Goal: Transaction & Acquisition: Purchase product/service

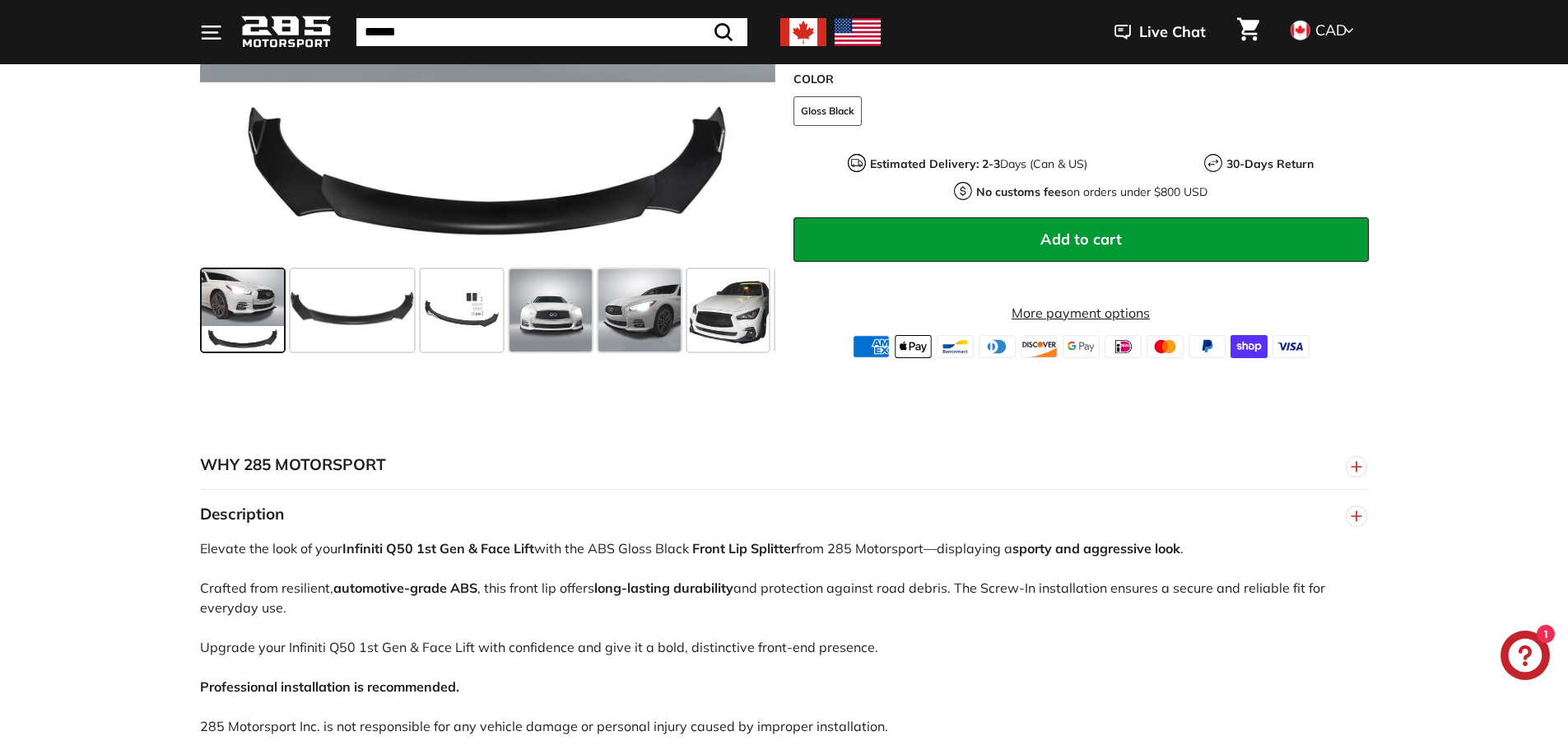
scroll to position [247, 0]
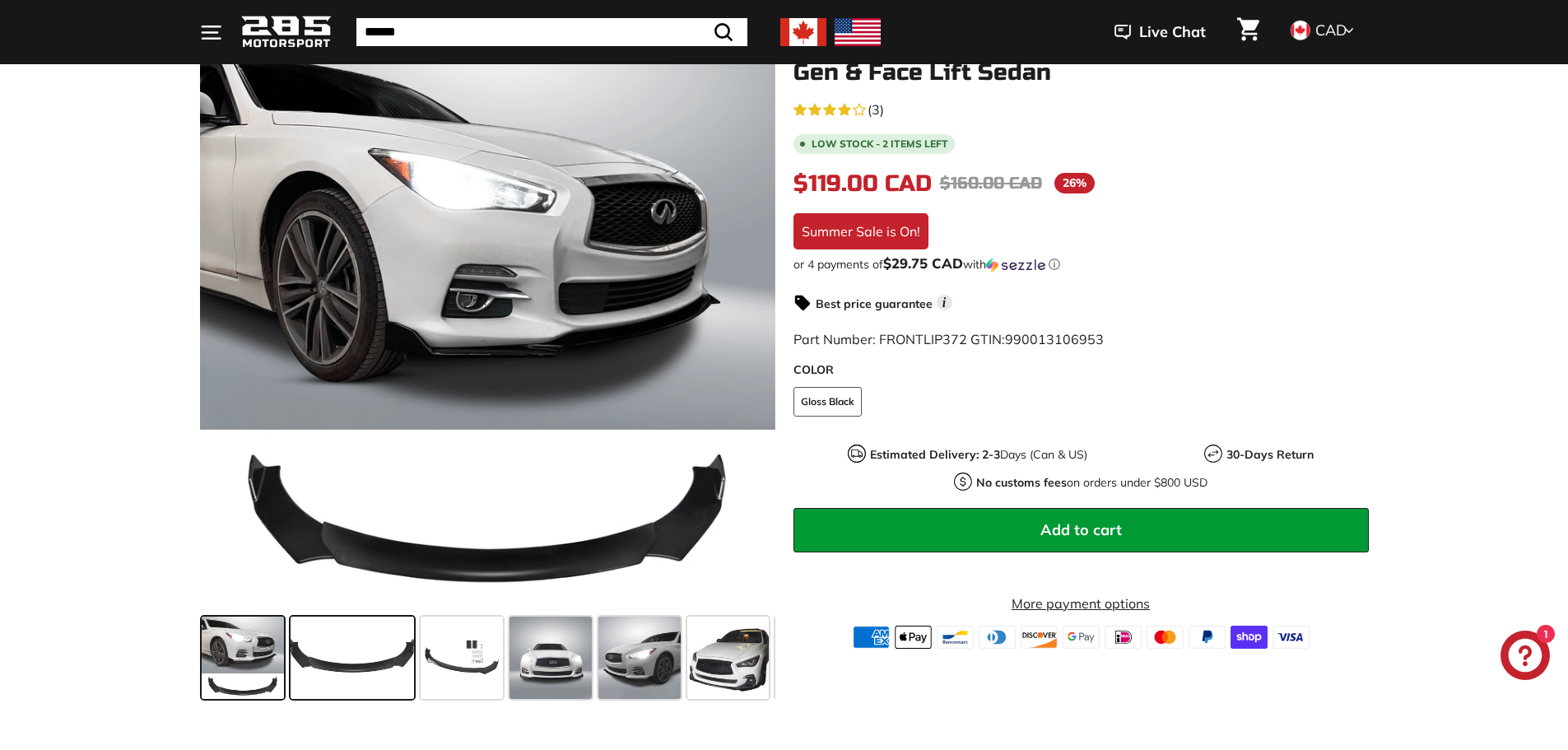
click at [346, 628] on span at bounding box center [352, 657] width 124 height 82
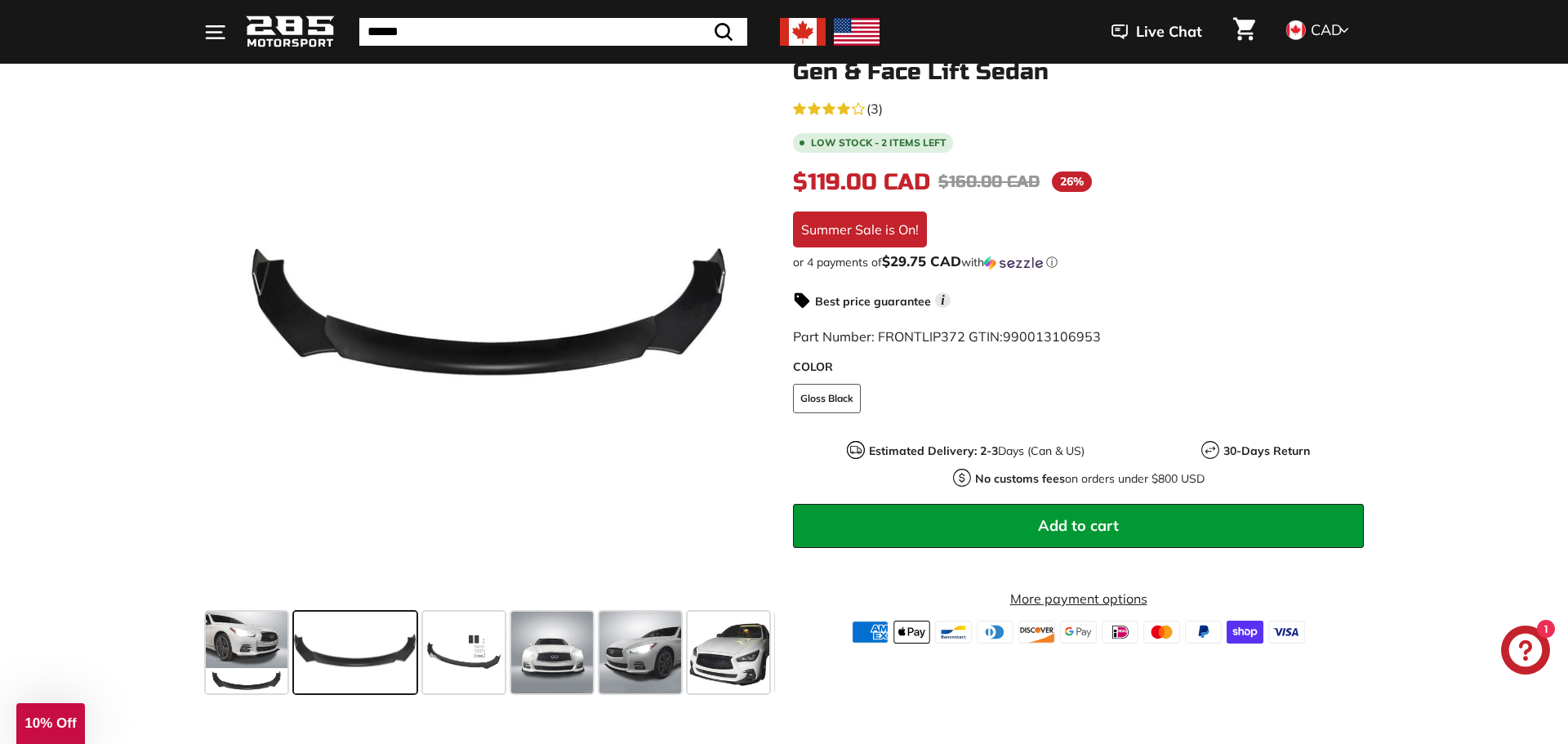
click at [437, 648] on div "Close dialog UNLOCK 10% Off Sign up to receive 10% off your first order and exc…" at bounding box center [784, 372] width 1568 height 744
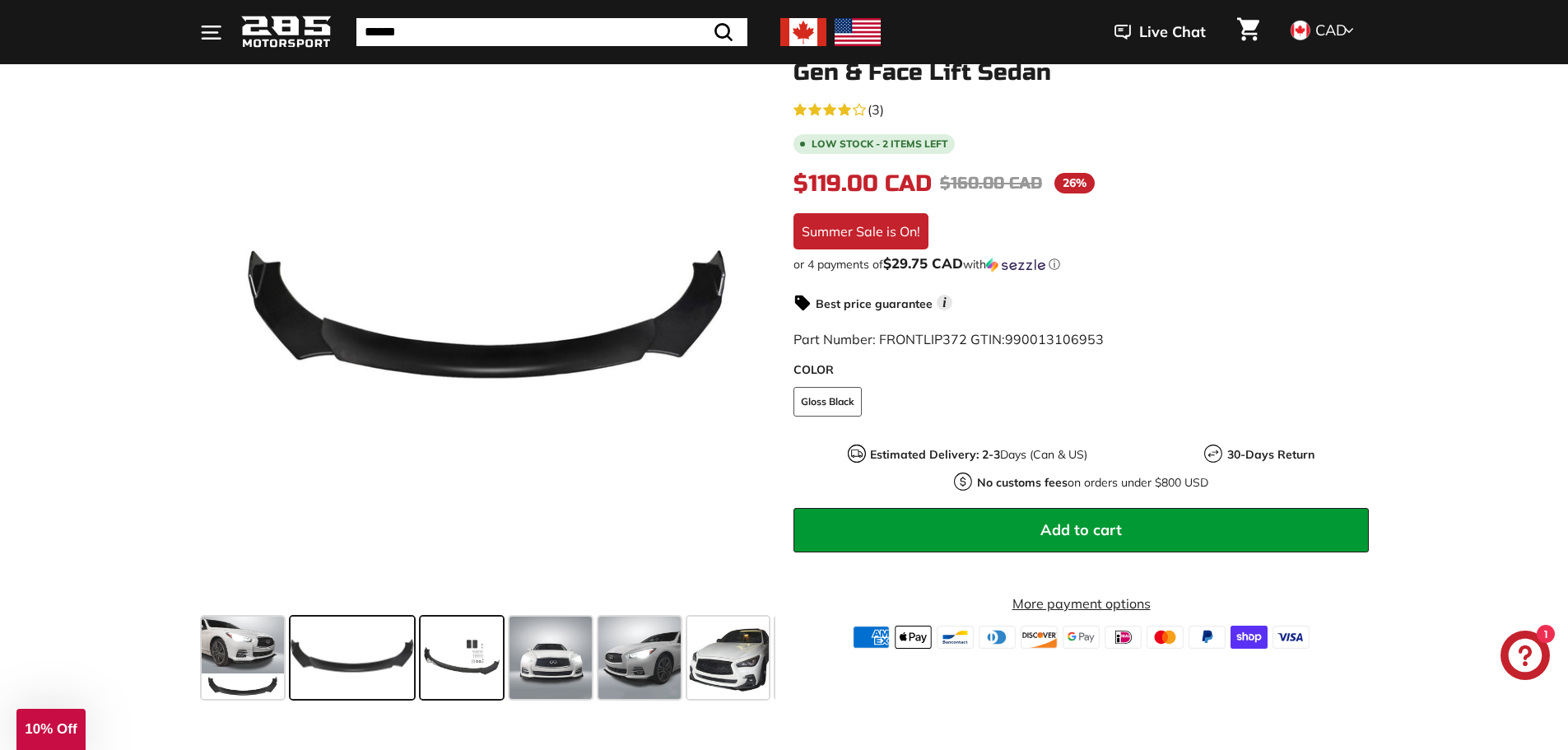
click at [457, 656] on span at bounding box center [461, 657] width 82 height 82
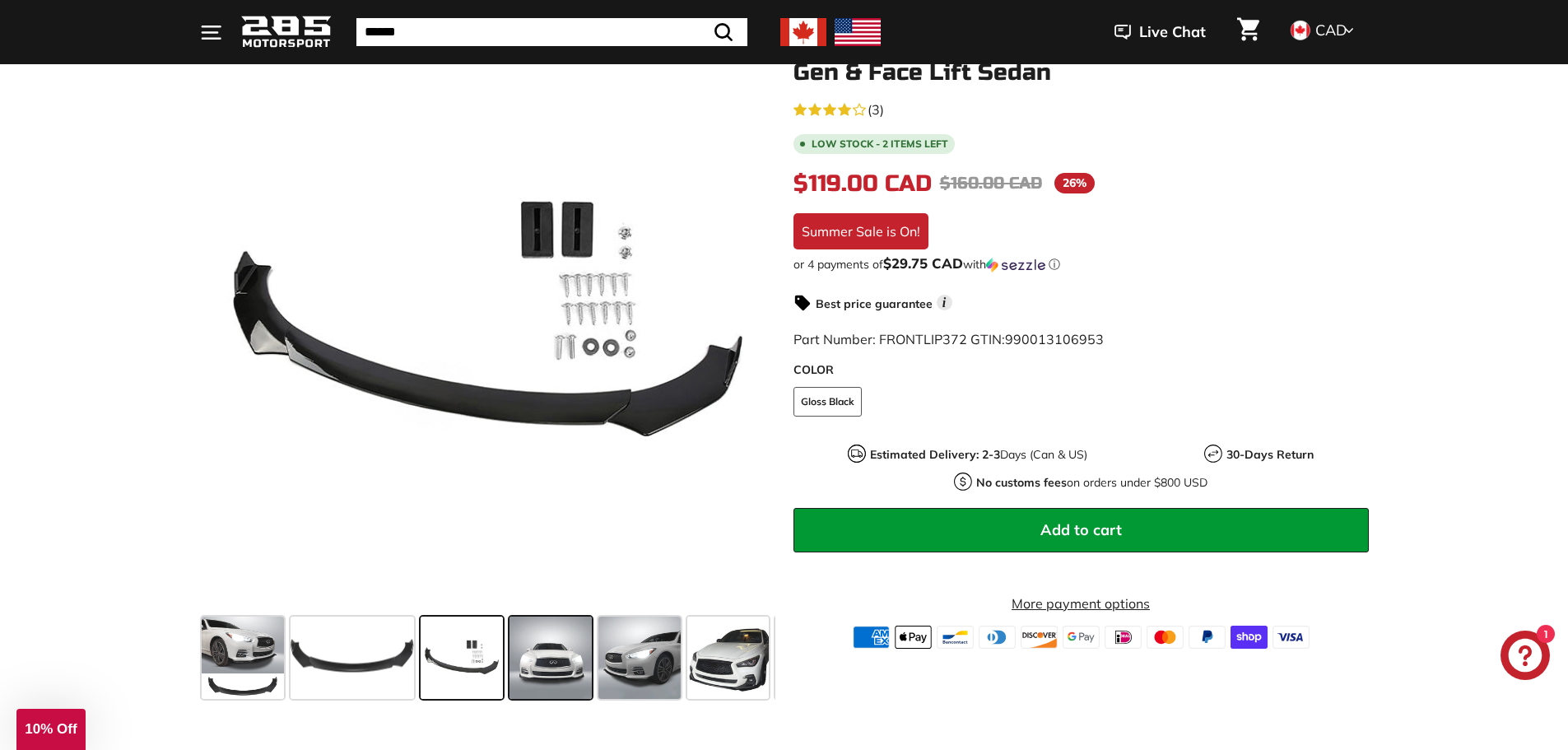
click at [524, 668] on span at bounding box center [550, 657] width 82 height 82
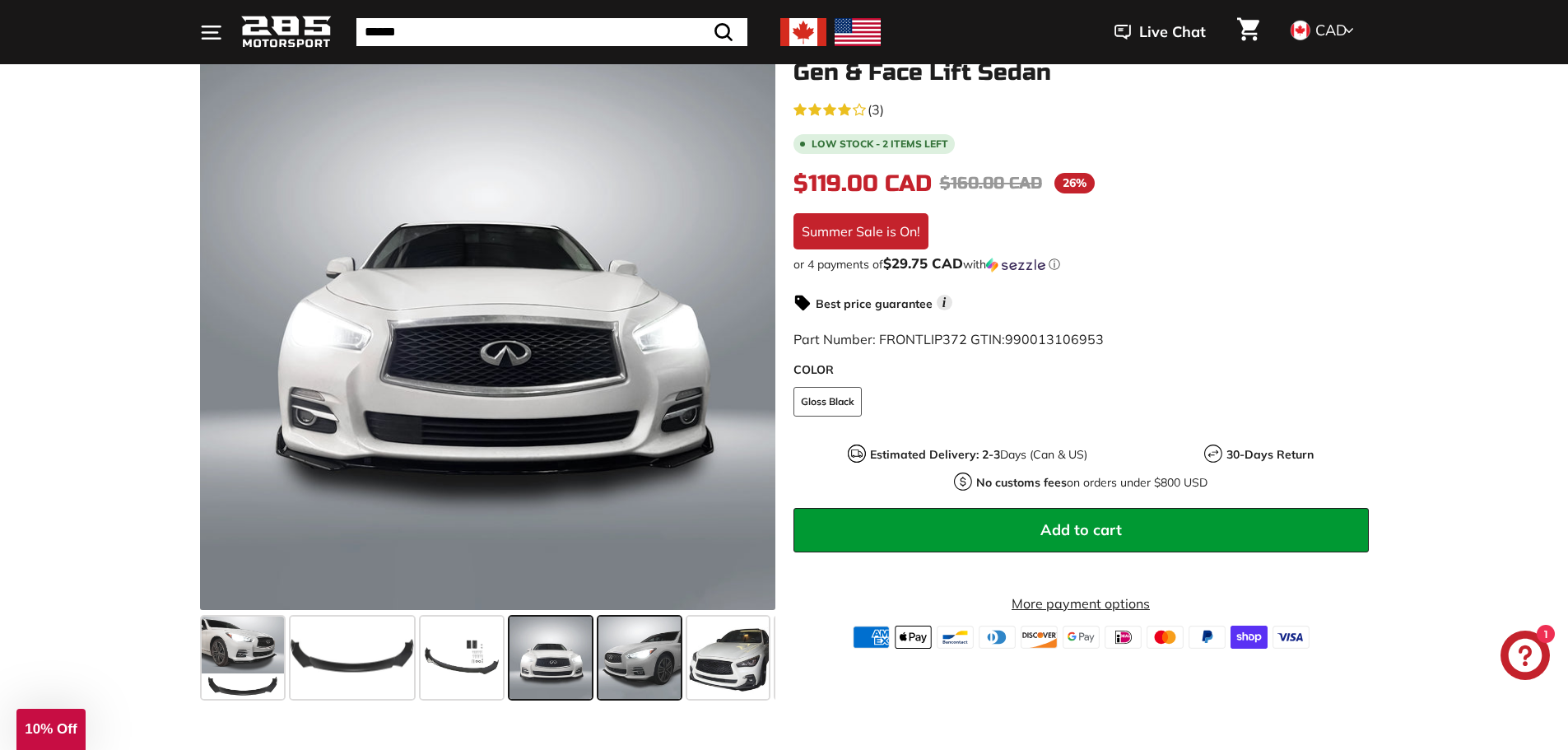
click at [624, 662] on span at bounding box center [639, 657] width 82 height 82
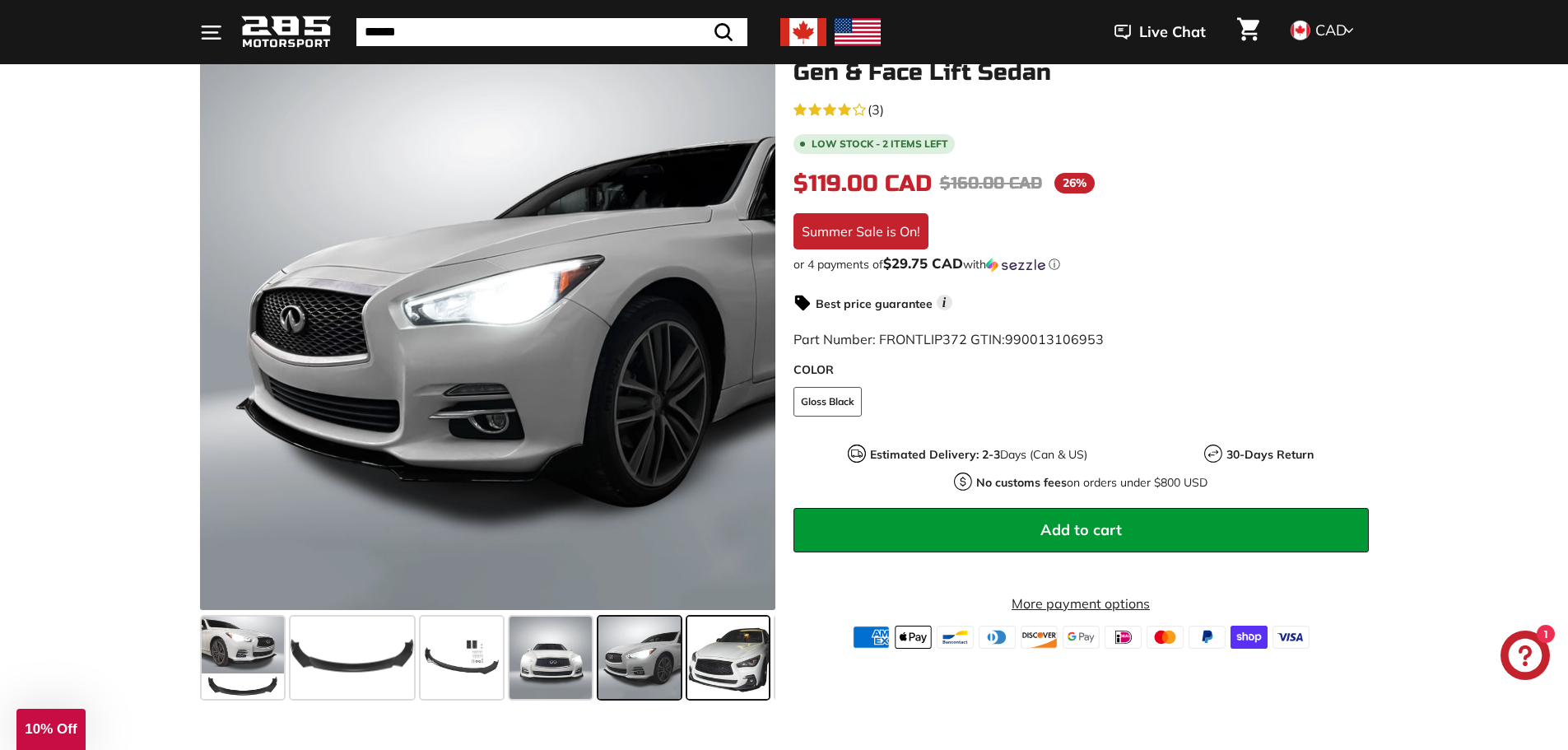
click at [718, 660] on span at bounding box center [728, 657] width 82 height 82
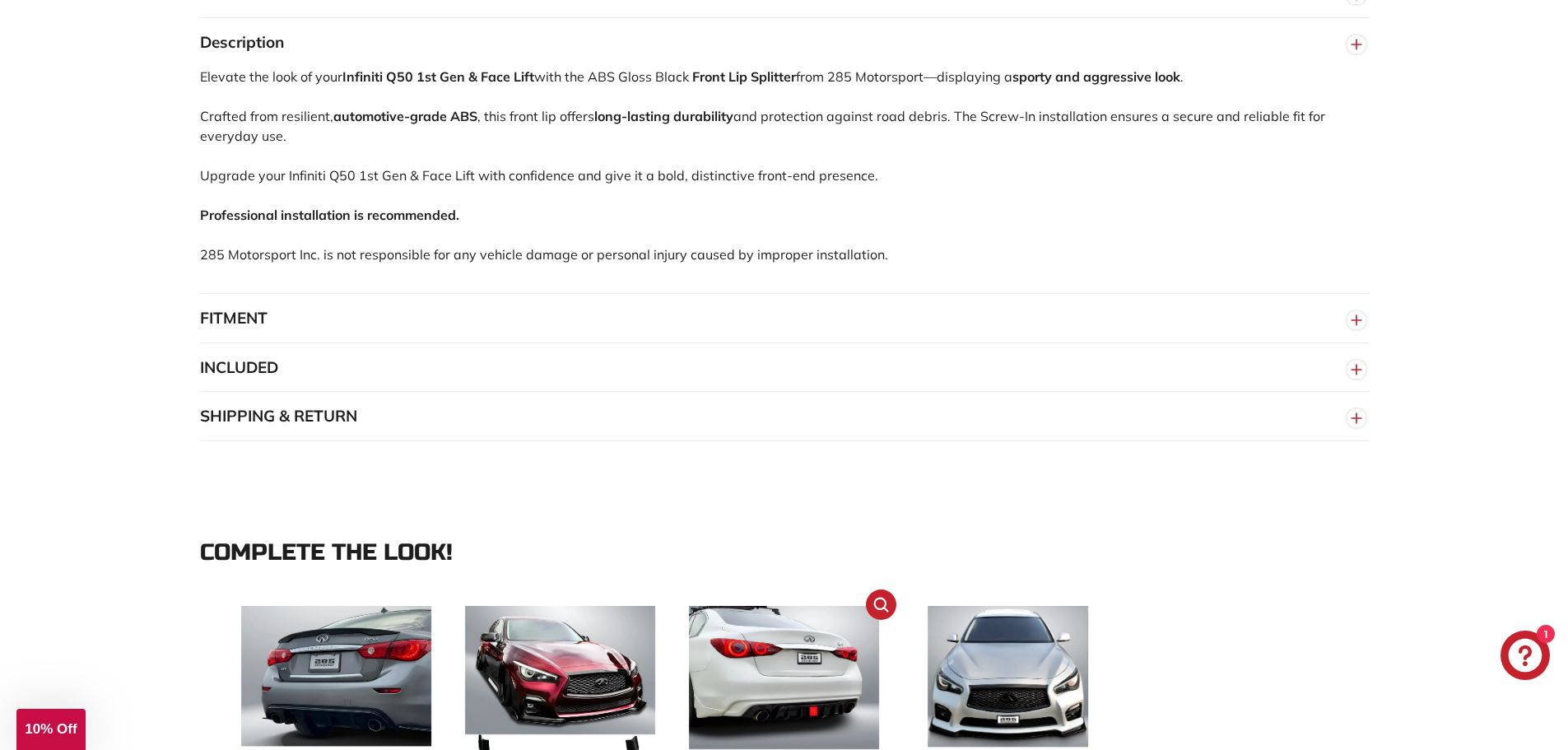
scroll to position [1070, 0]
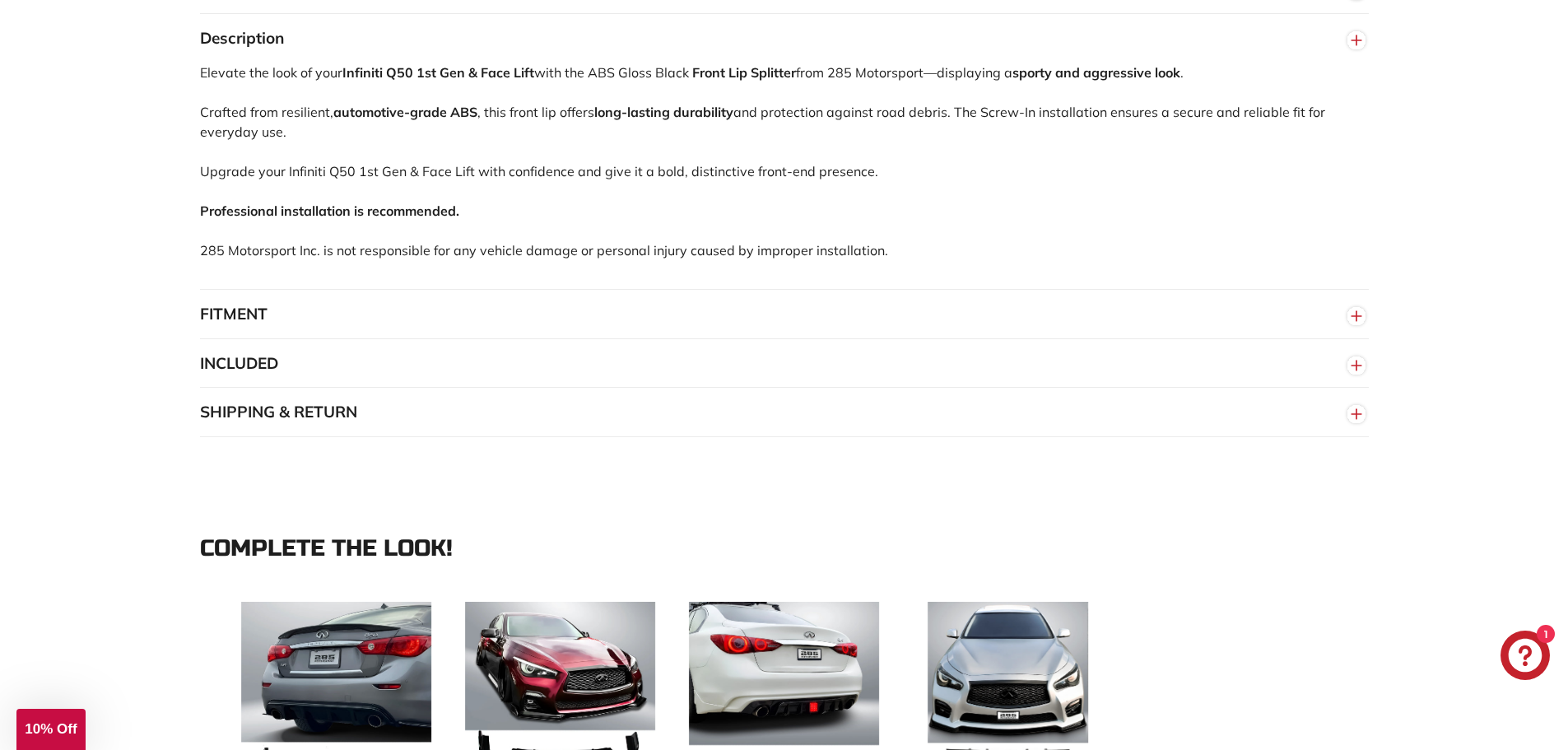
click at [337, 314] on button "FITMENT" at bounding box center [784, 315] width 1168 height 49
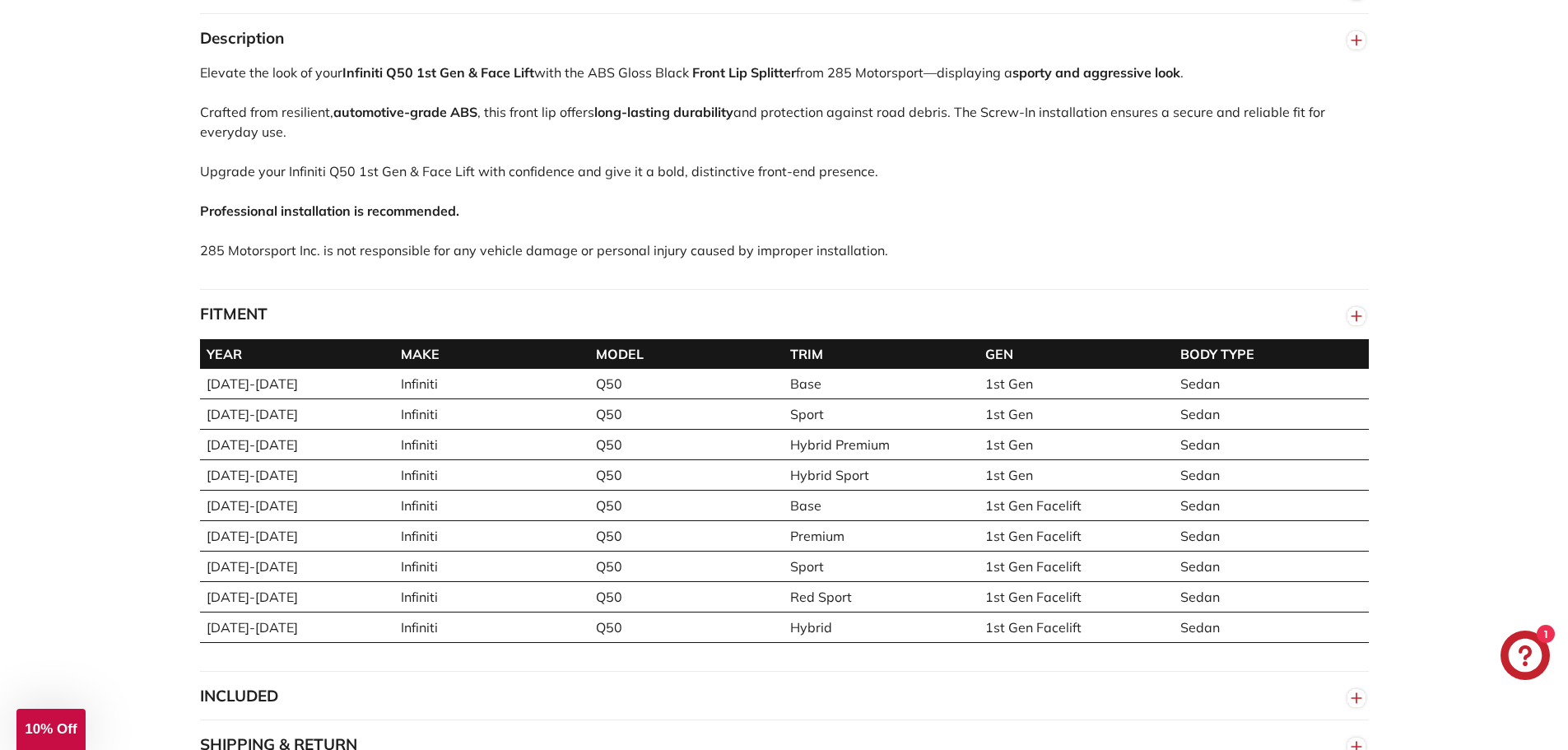
click at [338, 314] on button "FITMENT" at bounding box center [784, 315] width 1168 height 49
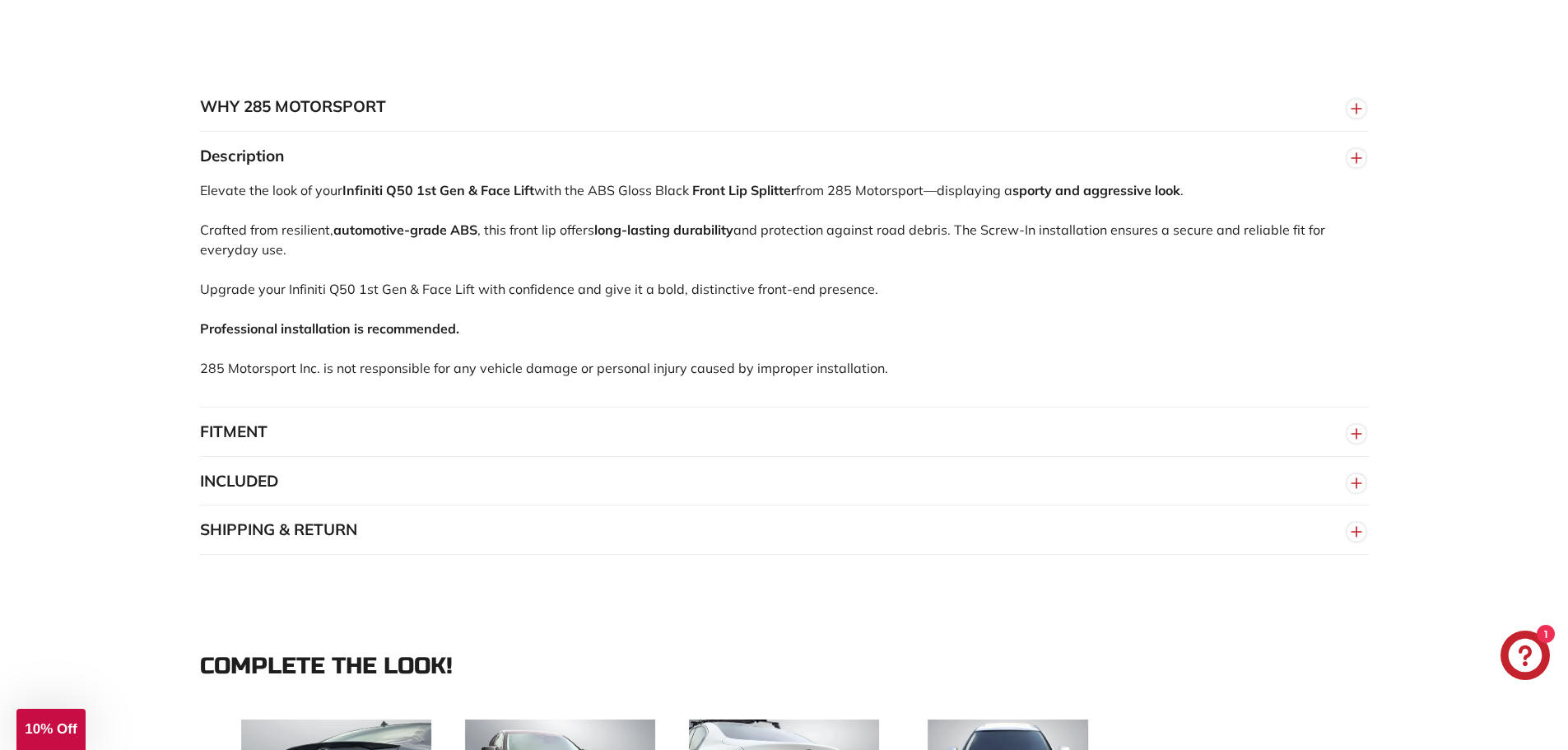
scroll to position [576, 0]
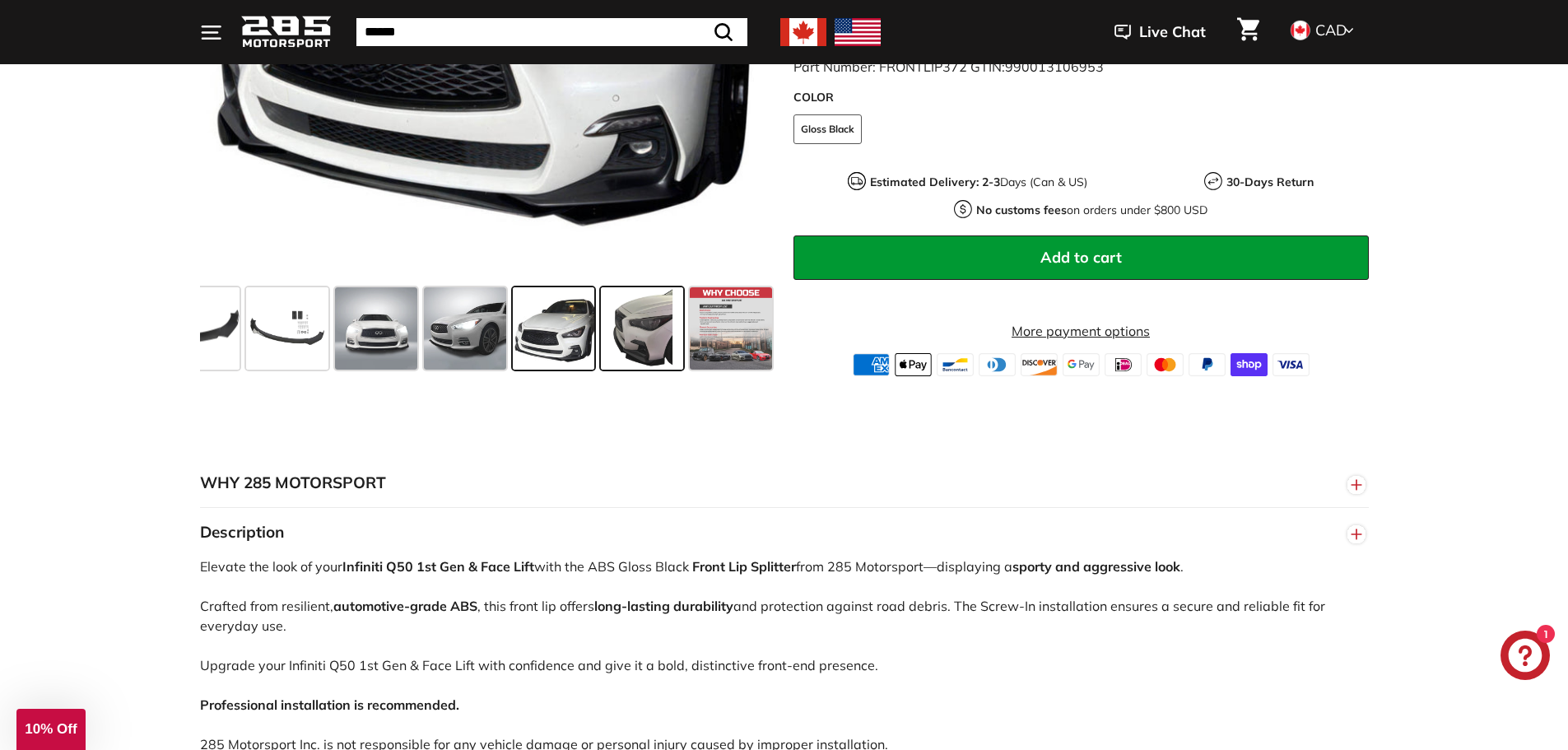
click at [629, 332] on span at bounding box center [641, 328] width 82 height 82
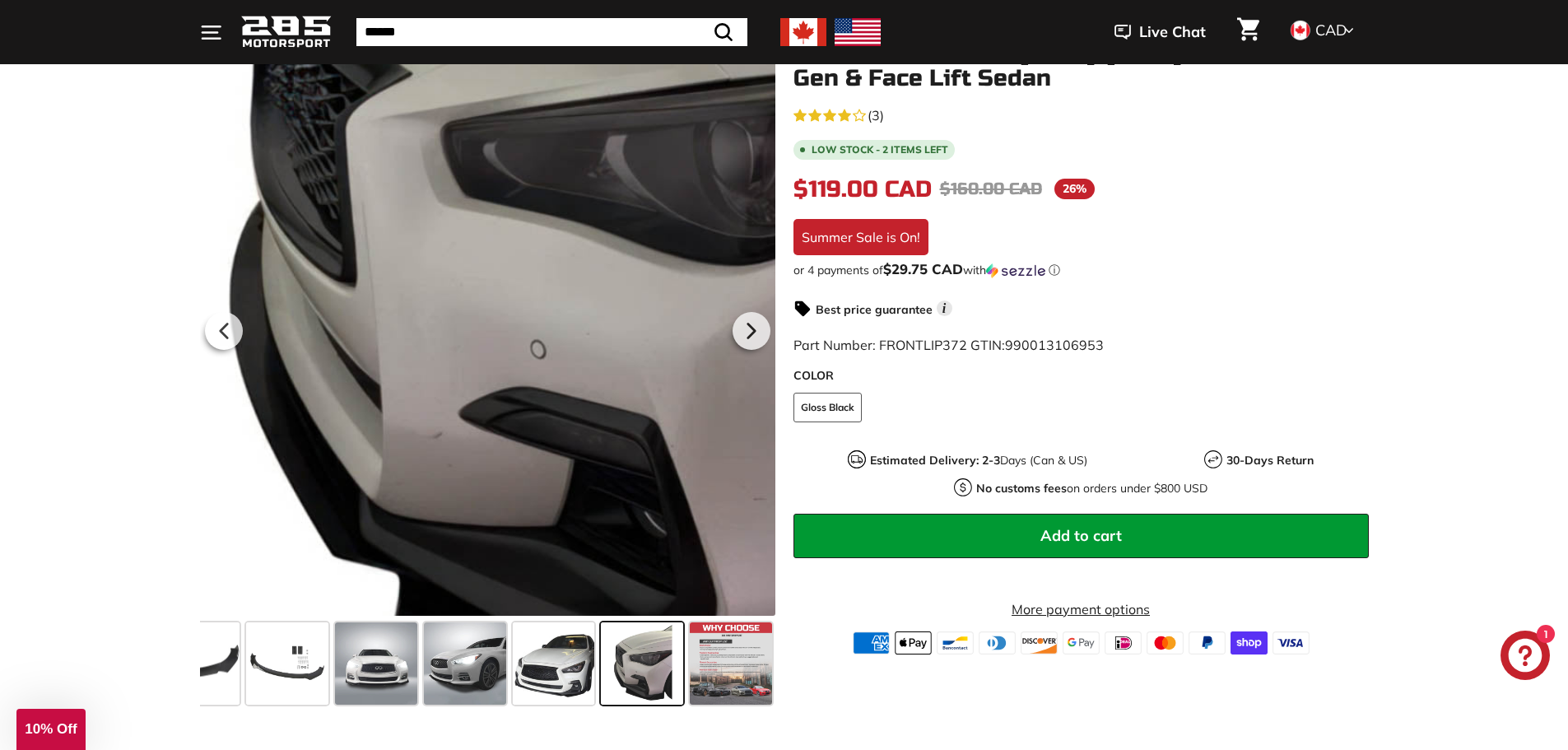
scroll to position [247, 0]
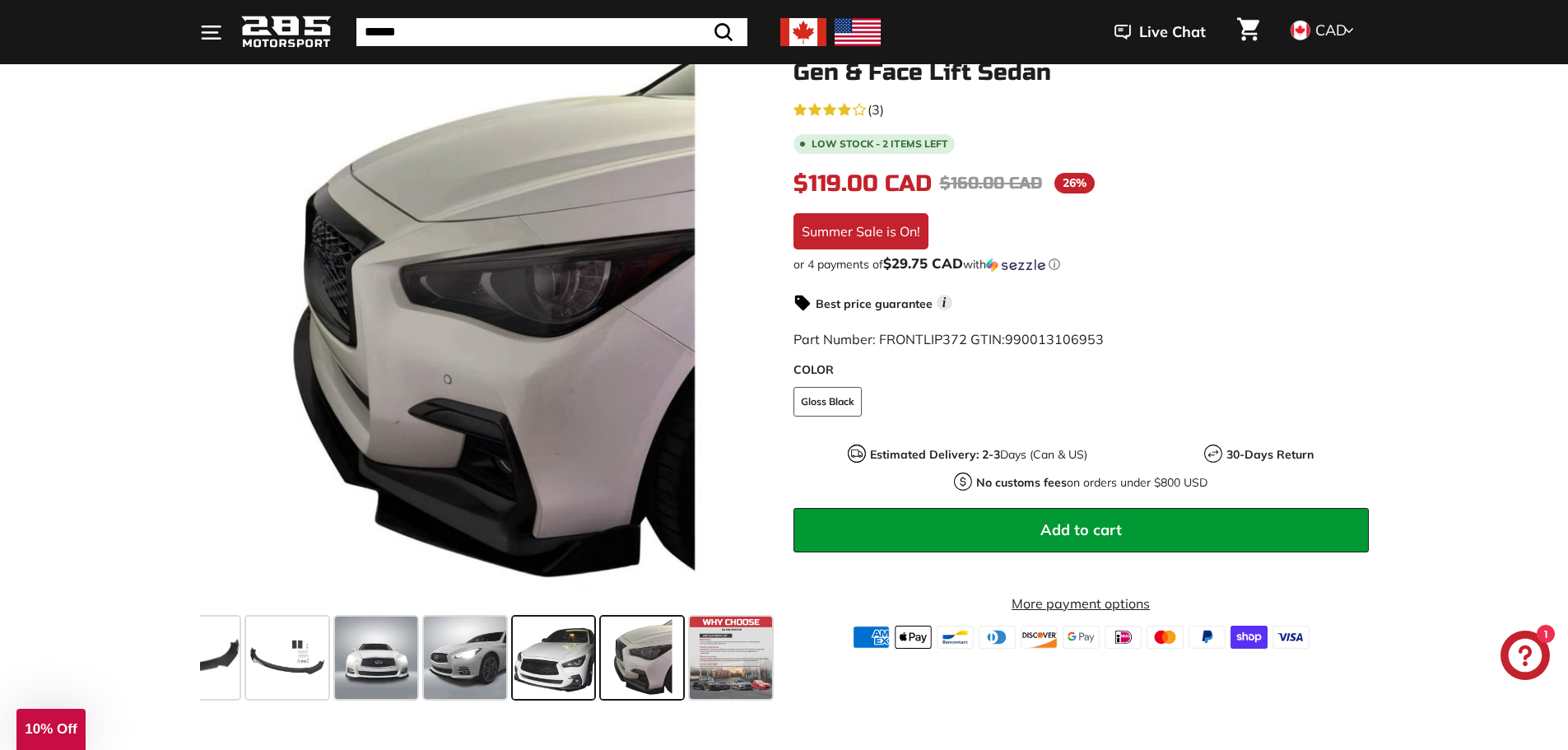
click at [546, 648] on span at bounding box center [553, 657] width 82 height 82
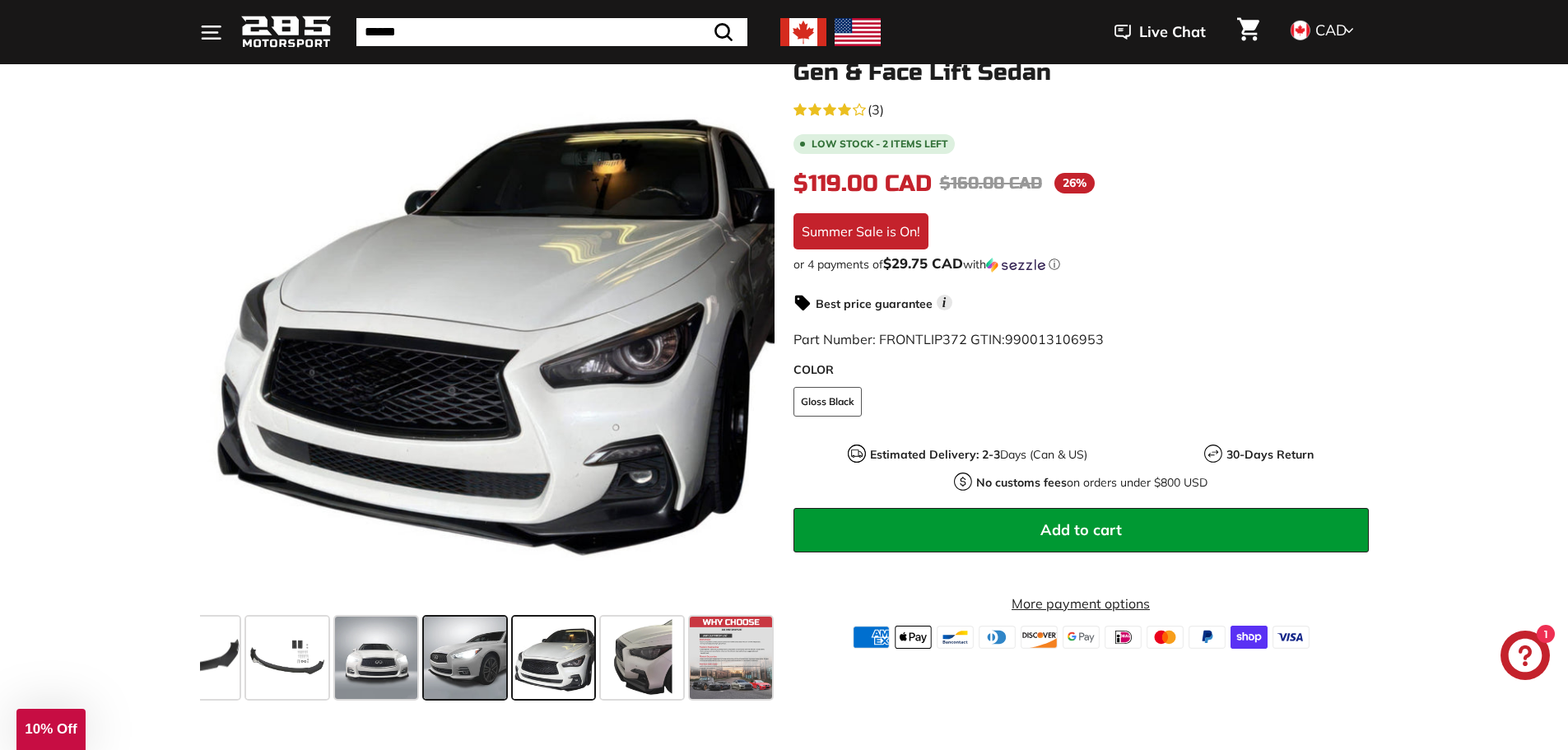
click at [468, 625] on span at bounding box center [464, 657] width 82 height 82
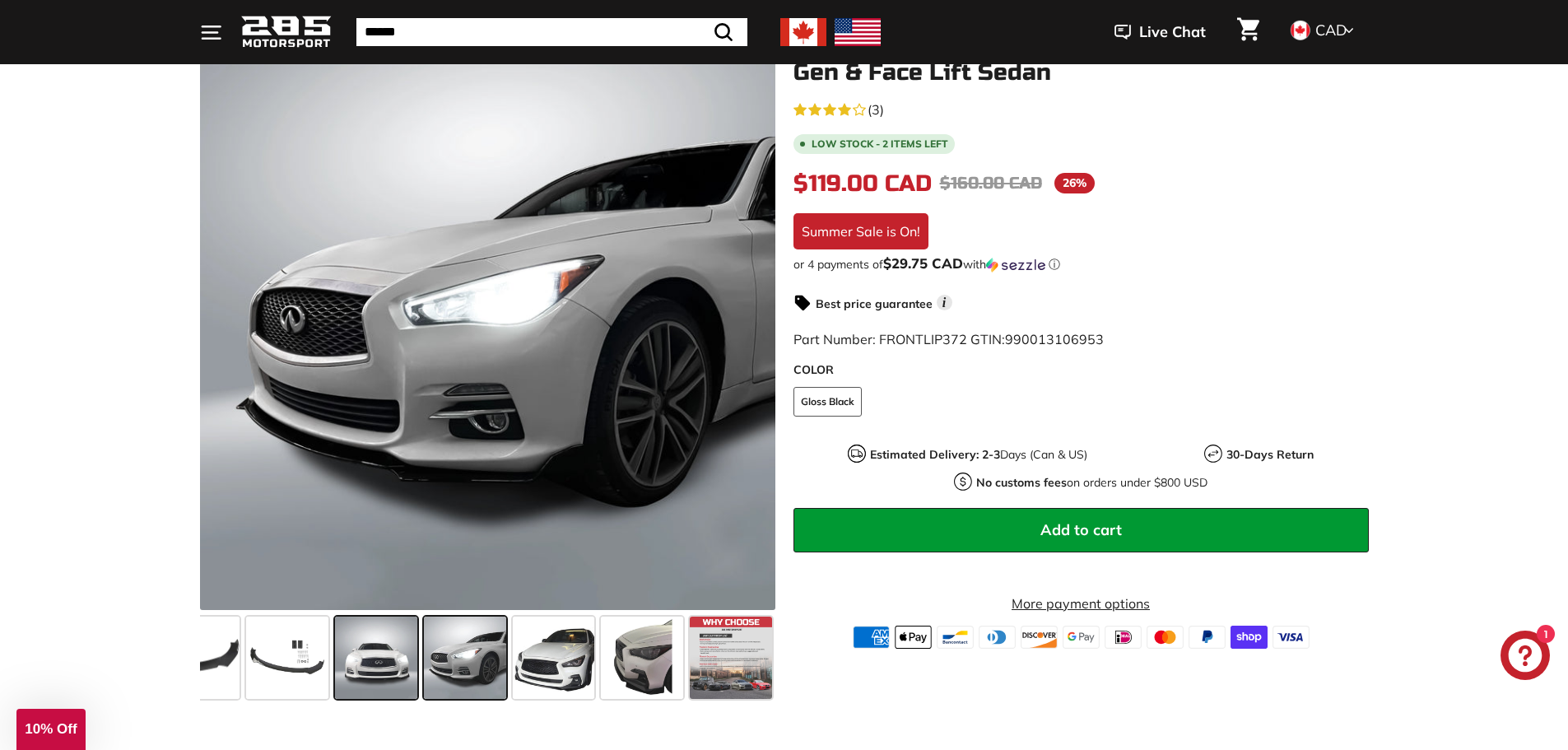
click at [382, 691] on span at bounding box center [376, 657] width 82 height 82
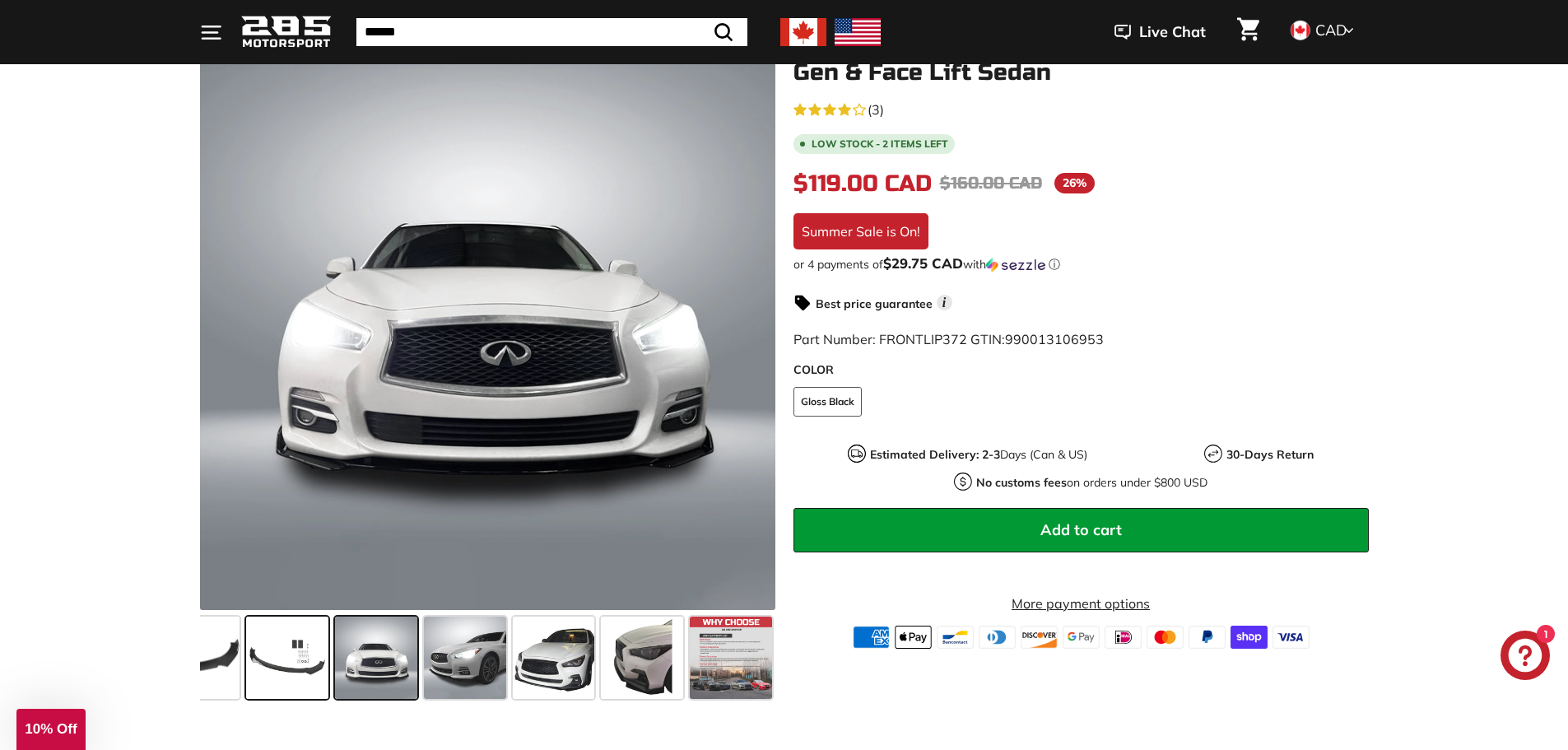
click at [291, 649] on span at bounding box center [287, 657] width 82 height 82
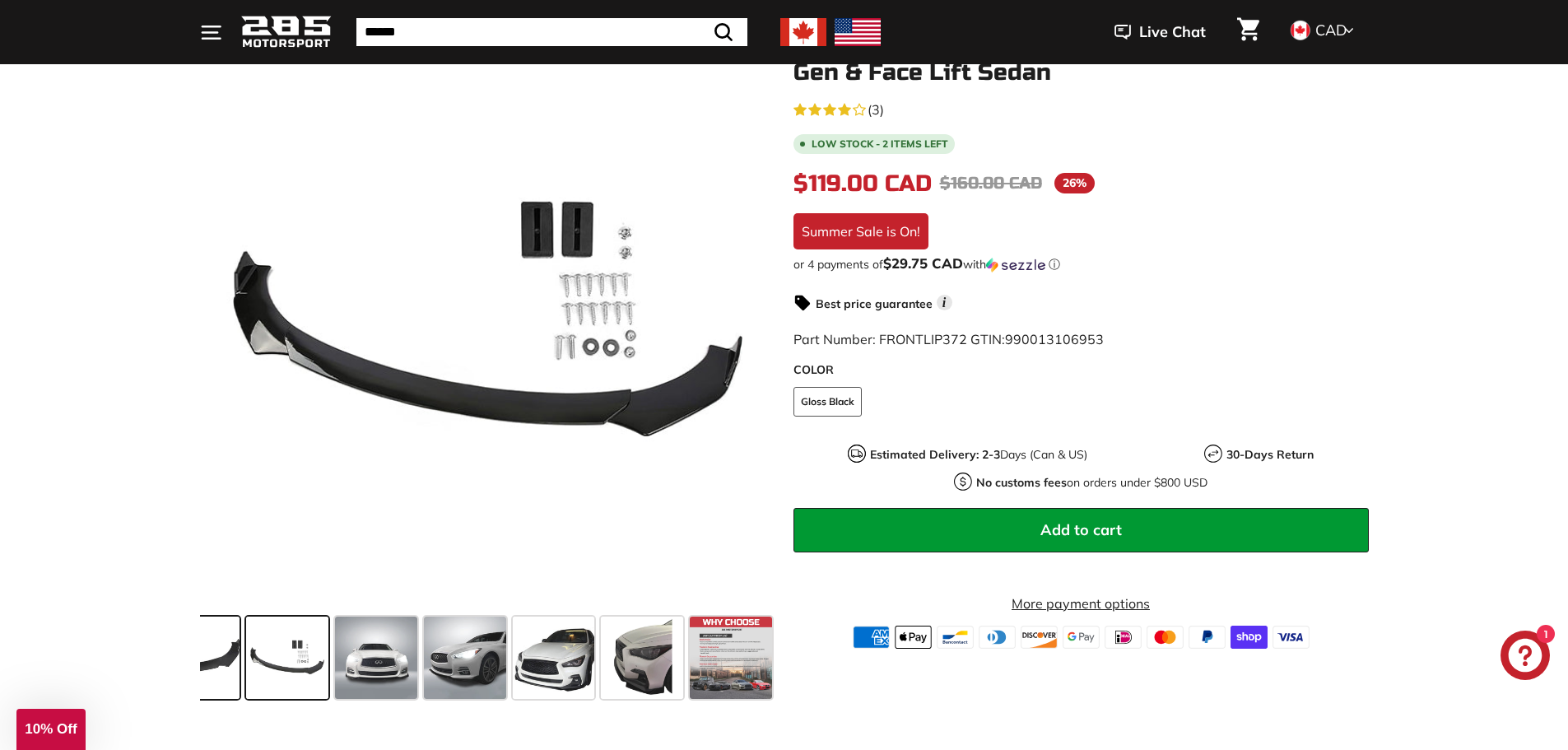
click at [210, 653] on span at bounding box center [177, 657] width 124 height 82
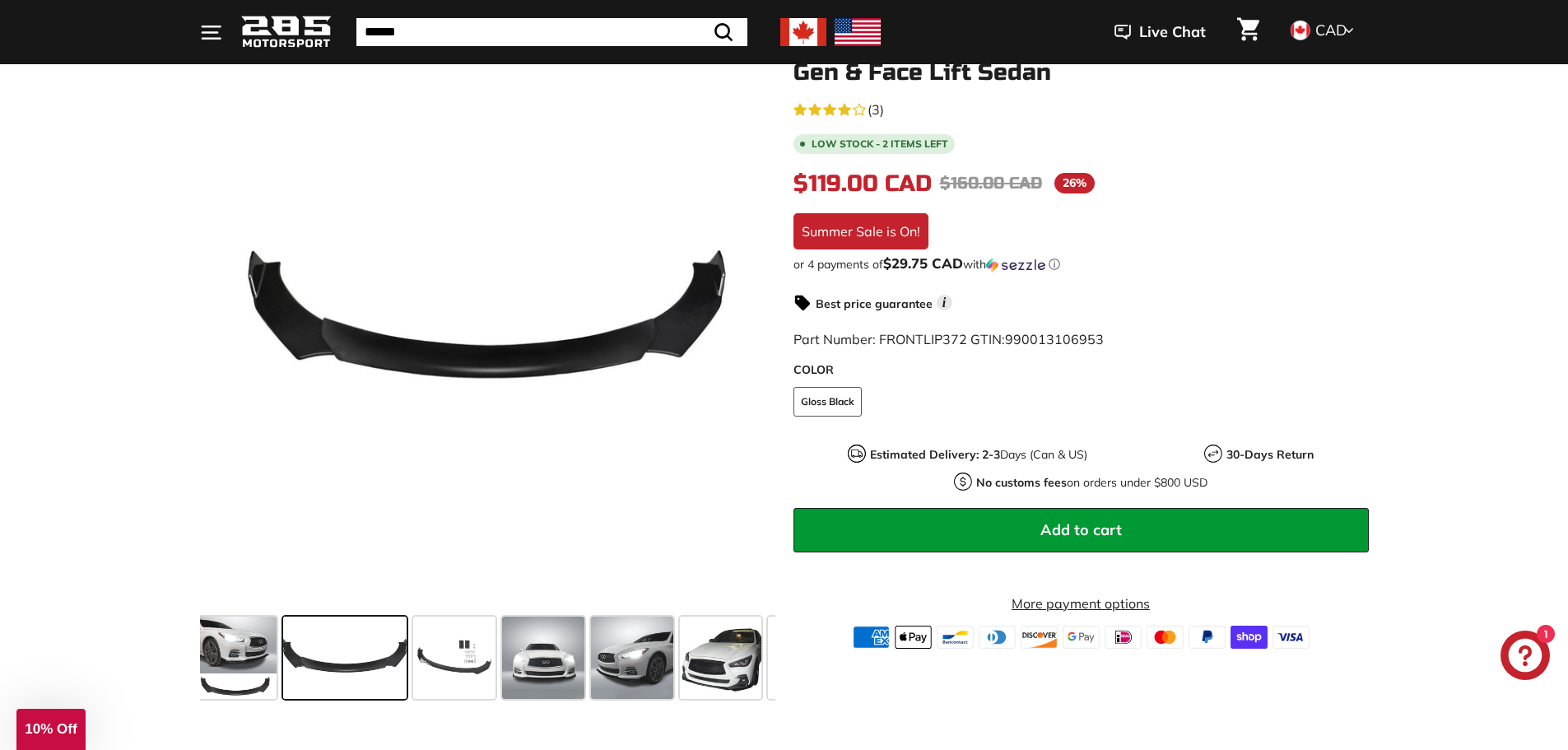
scroll to position [0, 0]
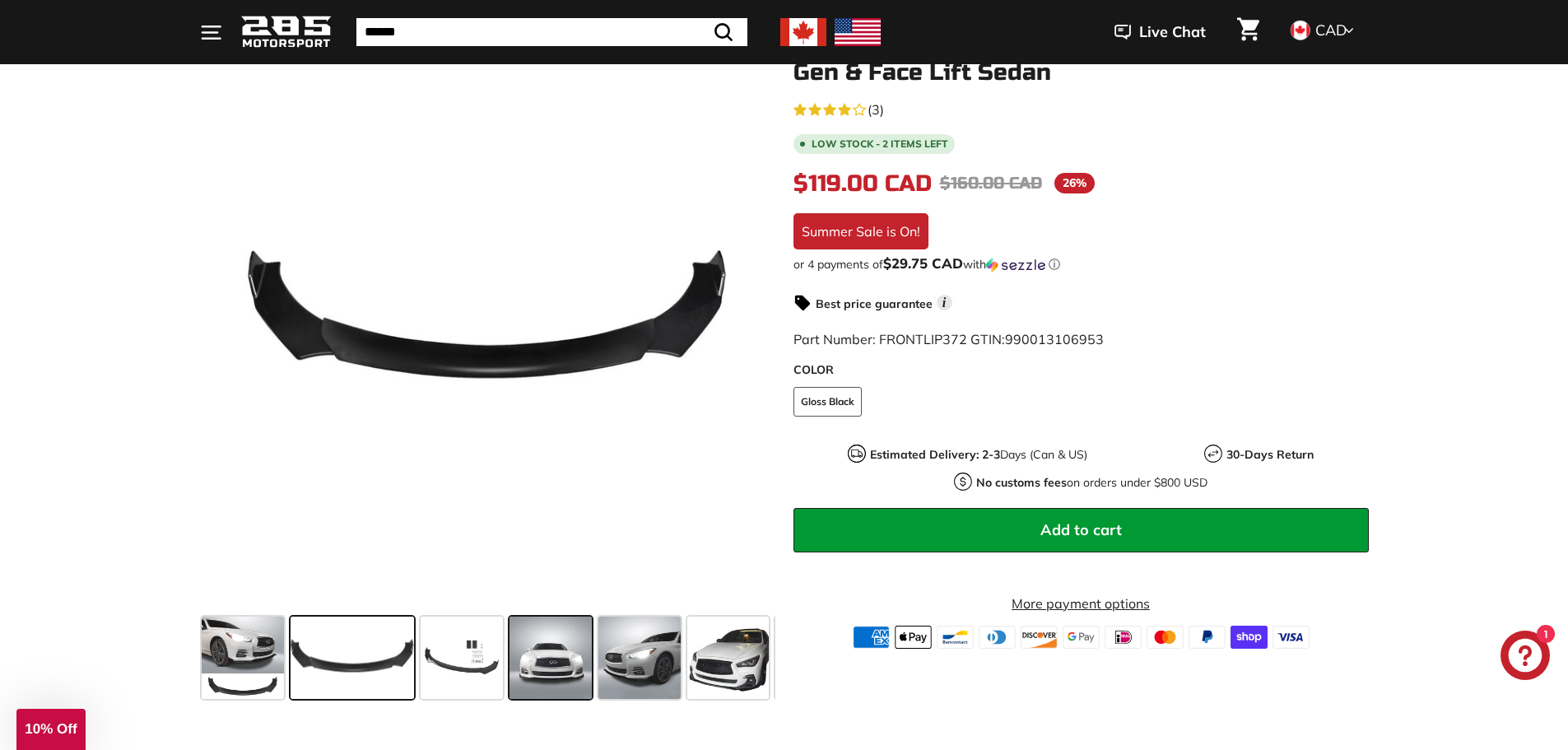
click at [521, 658] on span at bounding box center [550, 657] width 82 height 82
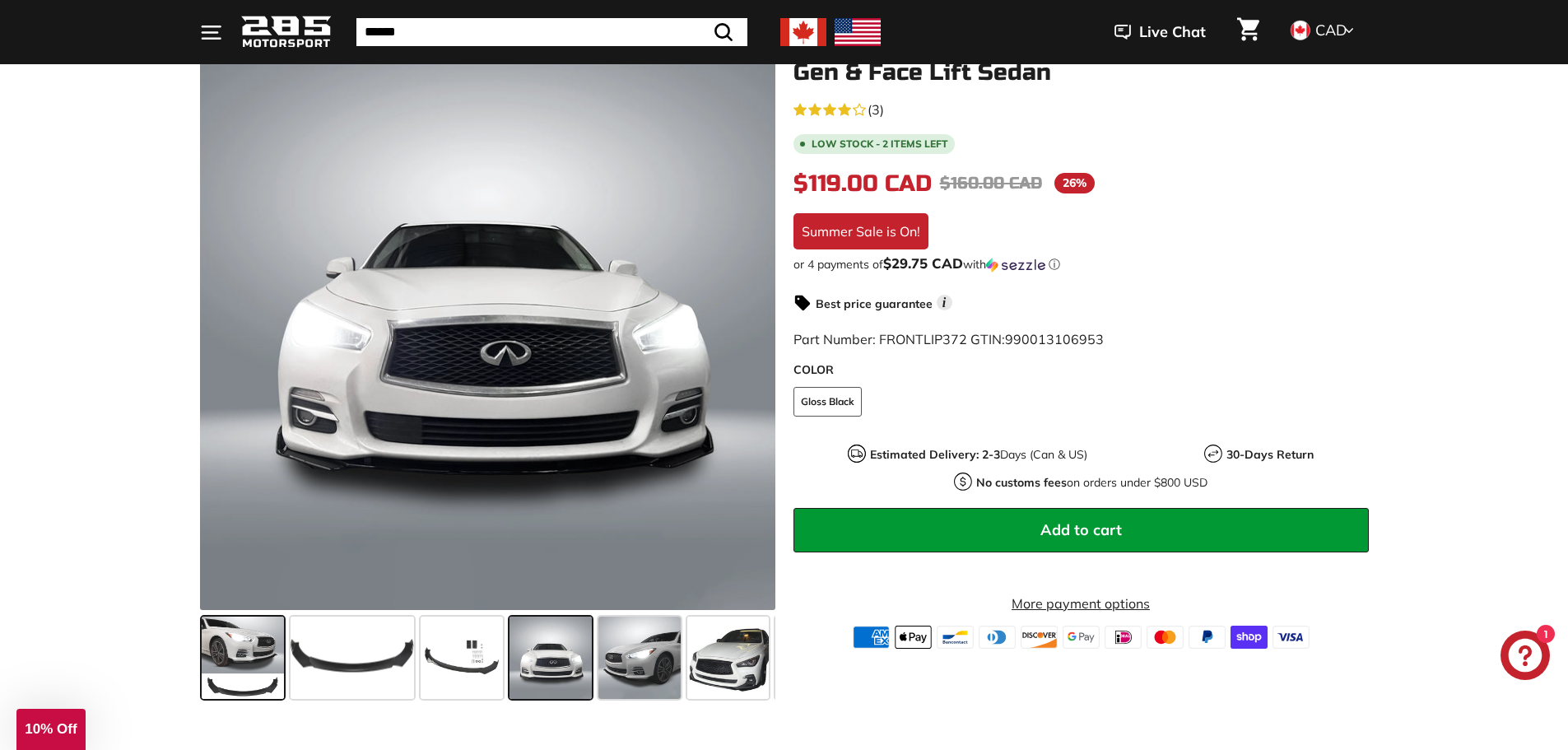
click at [264, 635] on span at bounding box center [242, 657] width 82 height 82
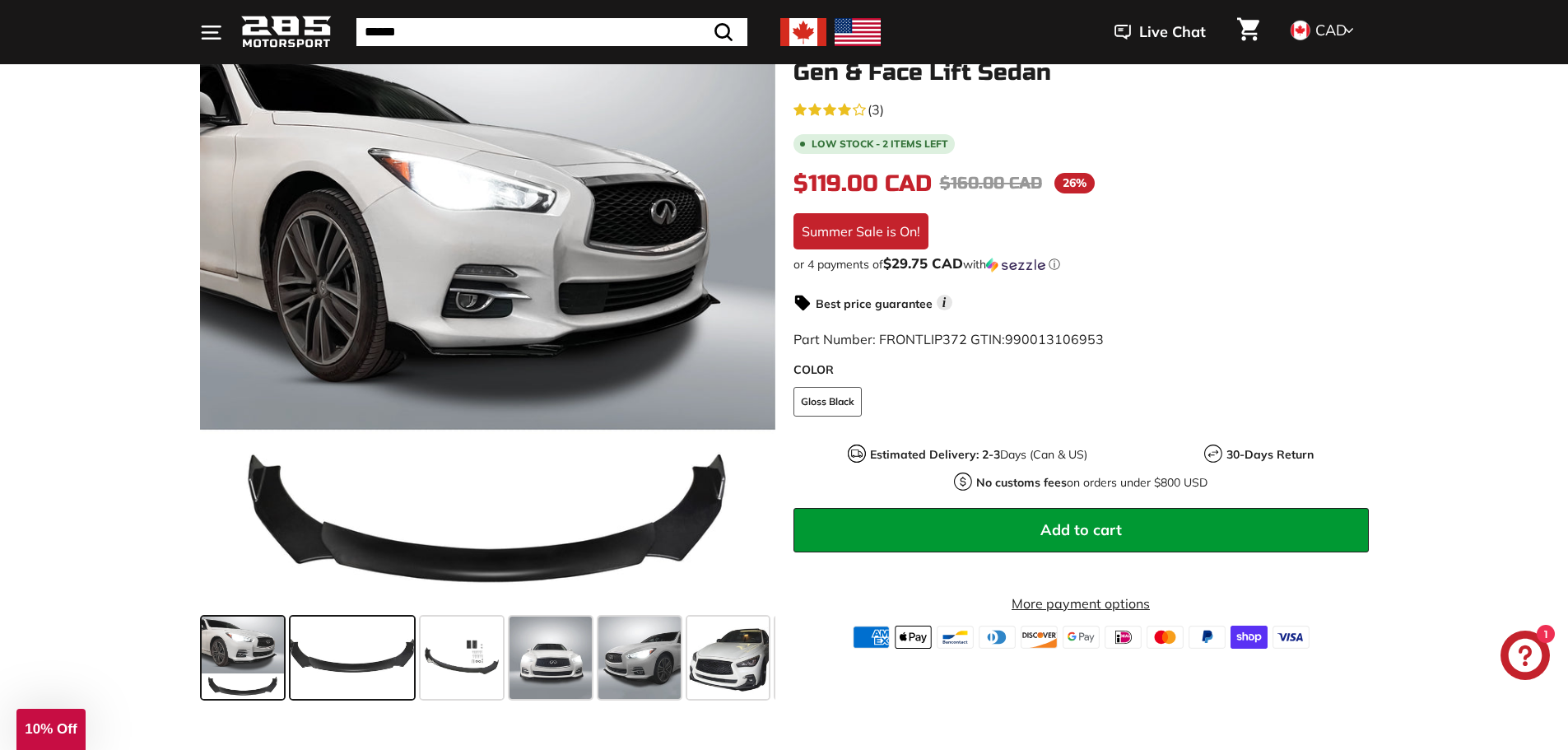
drag, startPoint x: 374, startPoint y: 648, endPoint x: 379, endPoint y: 639, distance: 10.3
click at [376, 645] on span at bounding box center [352, 657] width 124 height 82
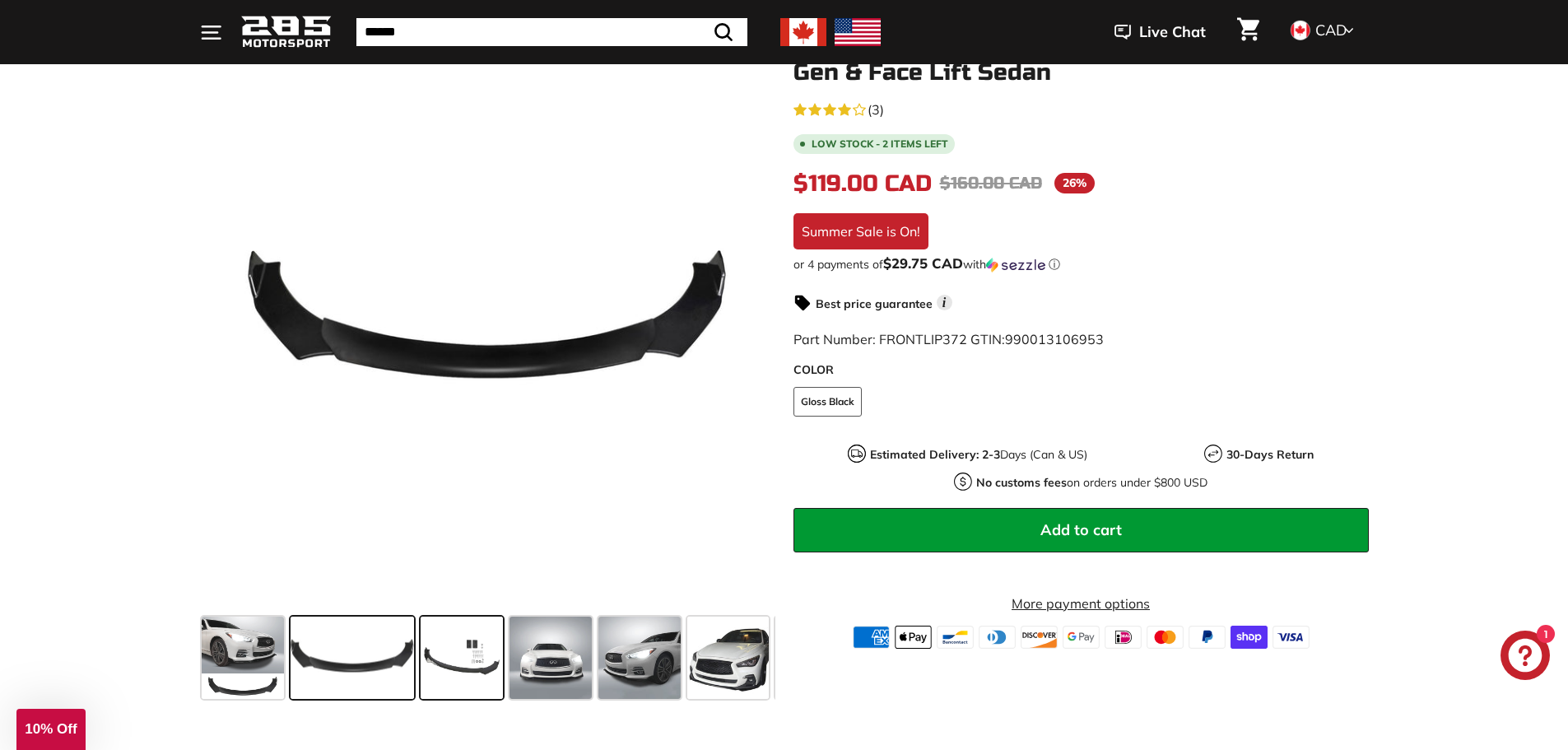
click at [442, 652] on span at bounding box center [461, 657] width 82 height 82
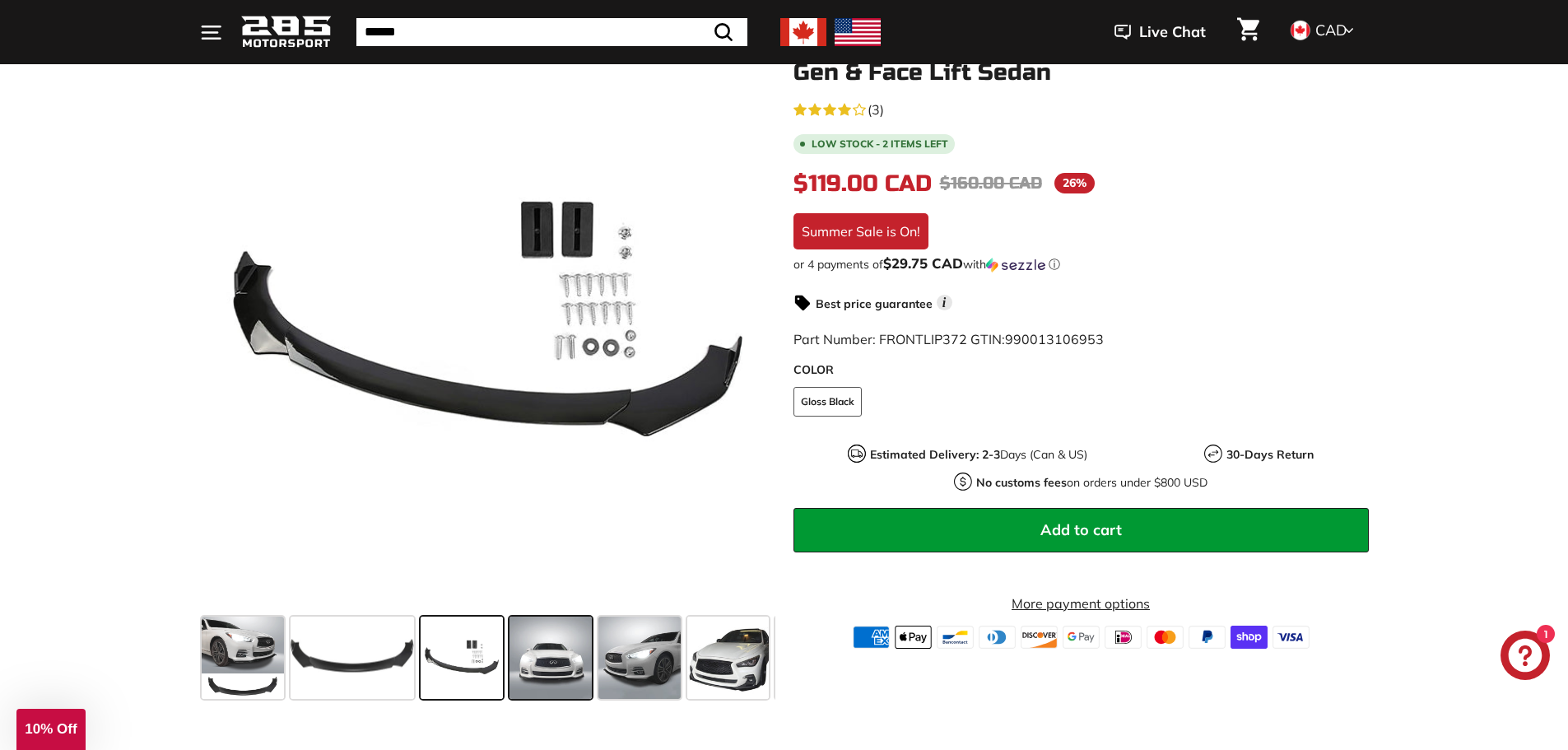
click at [560, 632] on span at bounding box center [550, 657] width 82 height 82
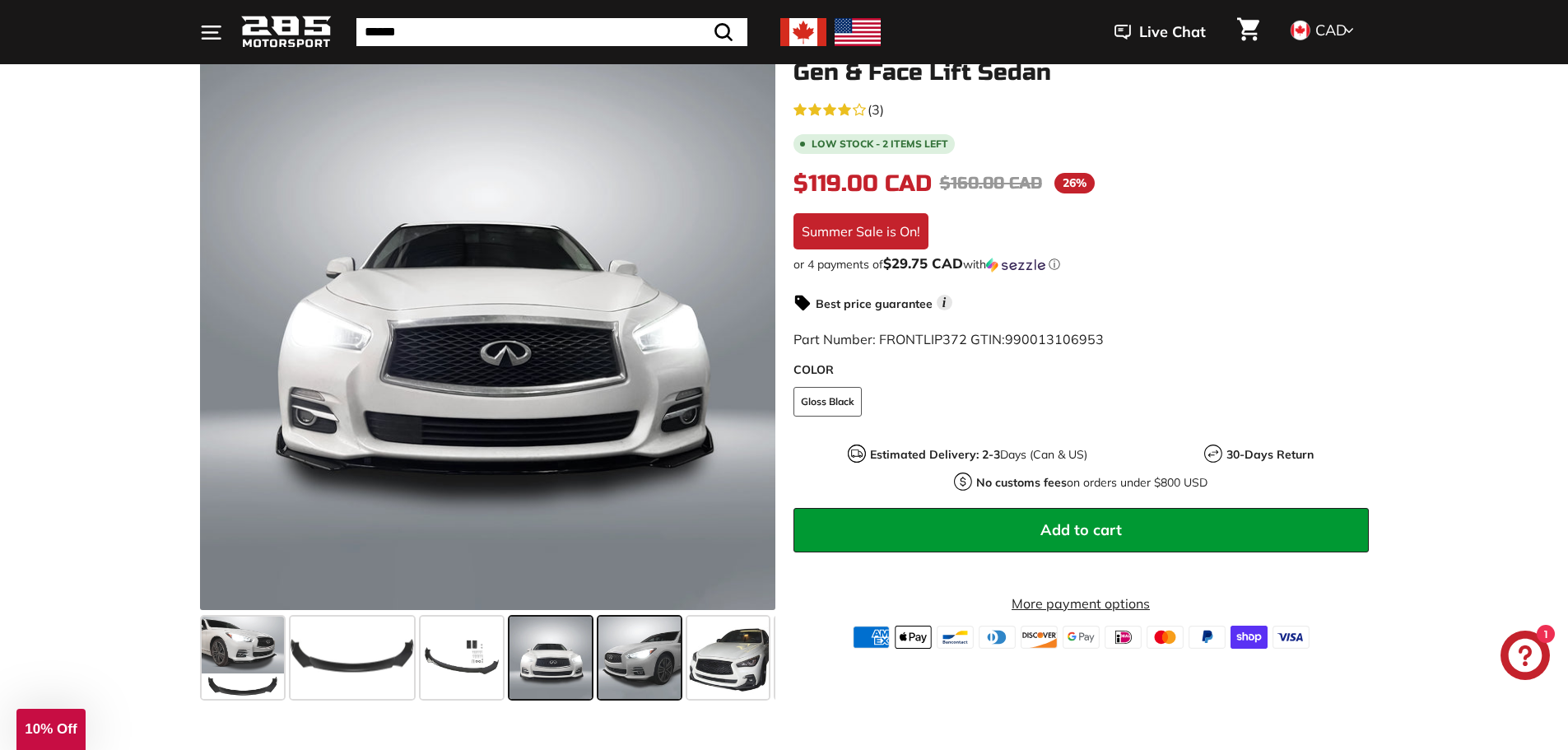
click at [643, 677] on span at bounding box center [639, 657] width 82 height 82
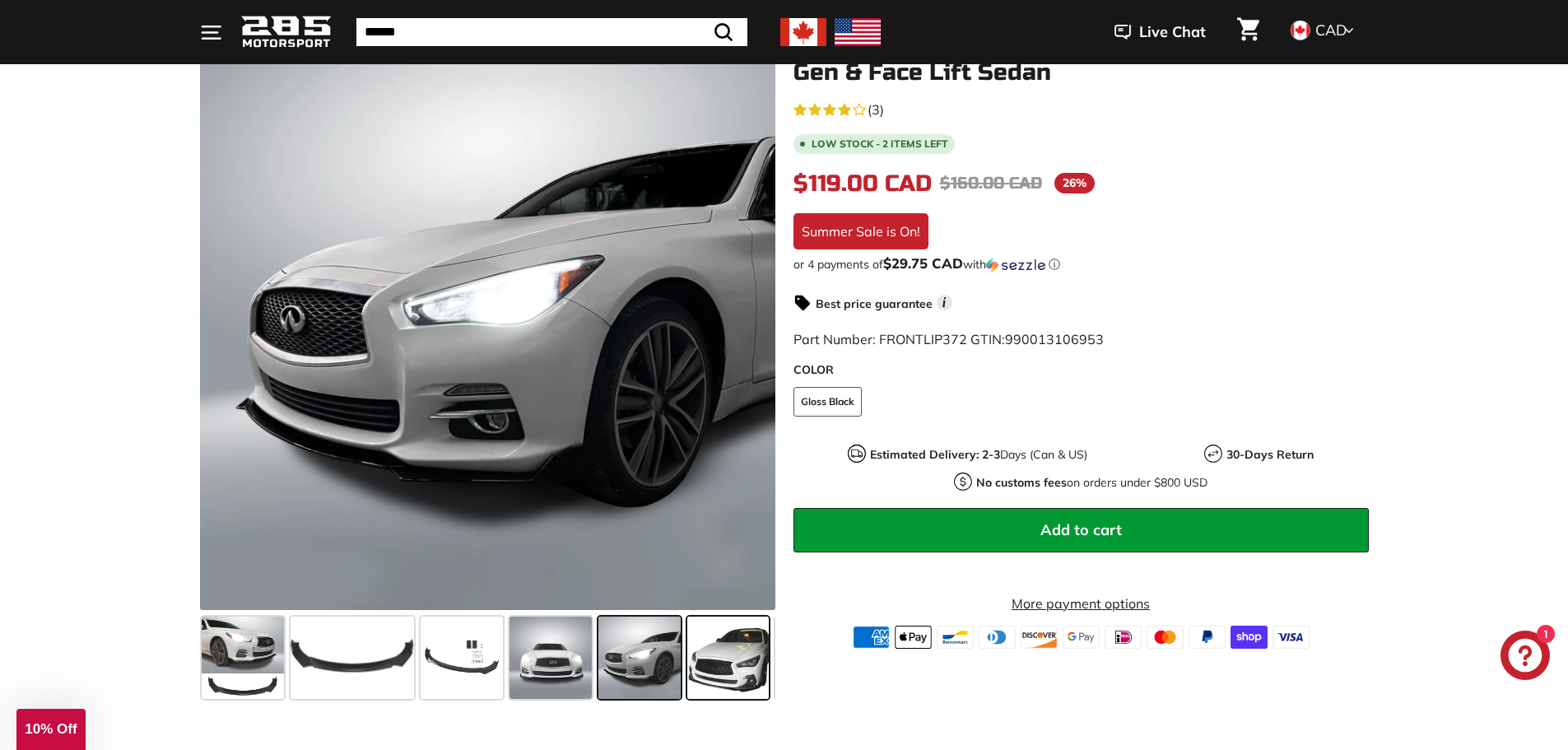
click at [713, 652] on span at bounding box center [728, 657] width 82 height 82
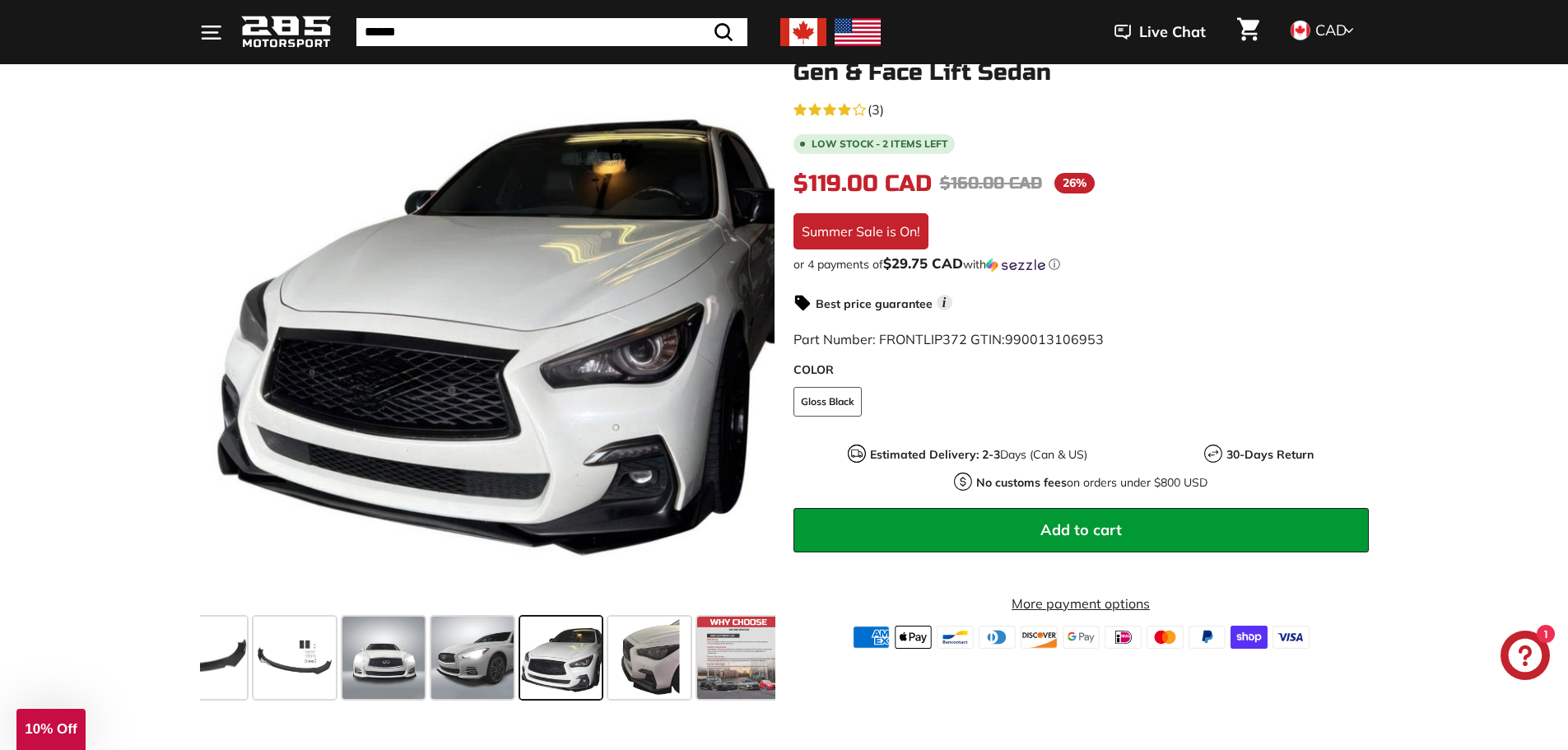
scroll to position [0, 174]
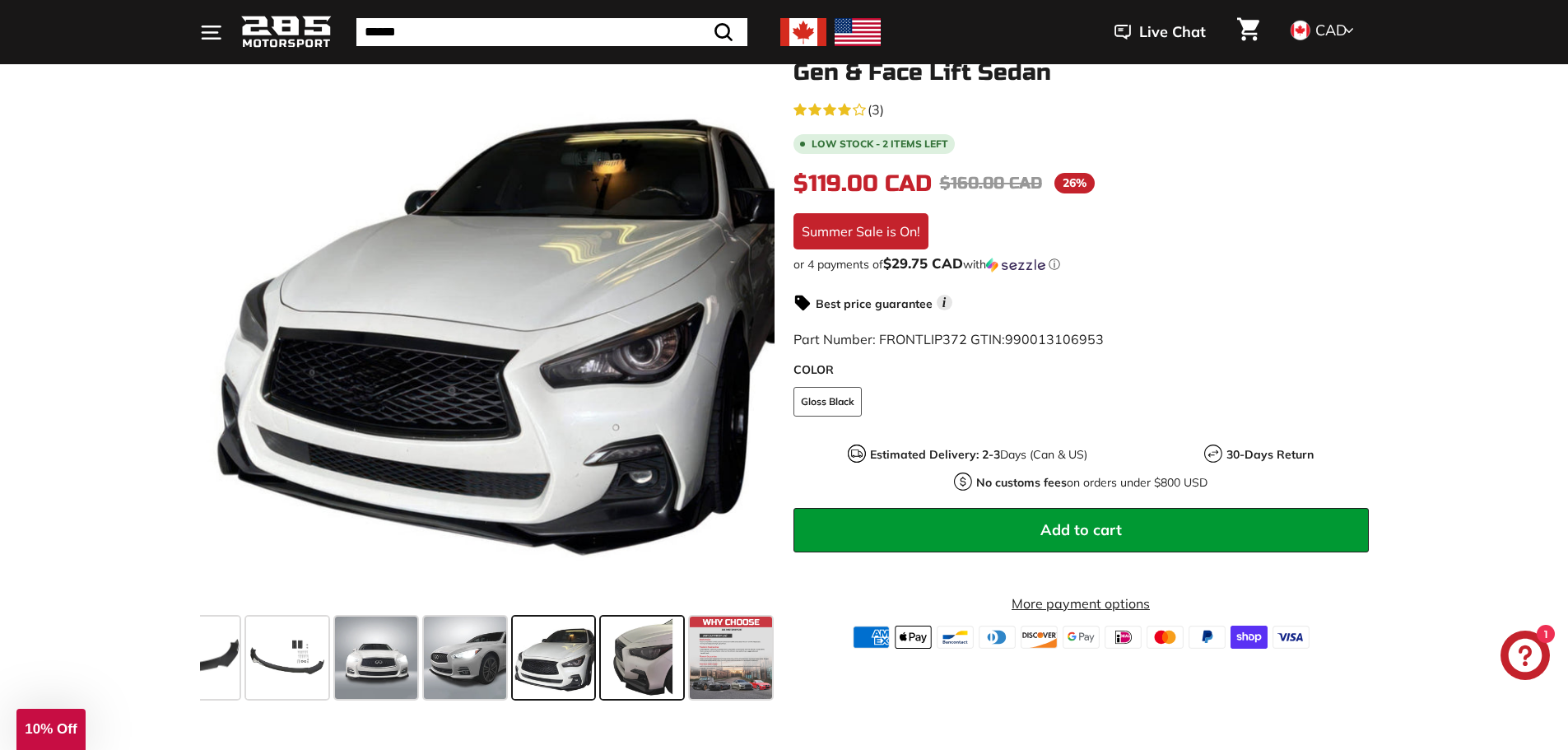
click at [670, 666] on span at bounding box center [641, 657] width 82 height 82
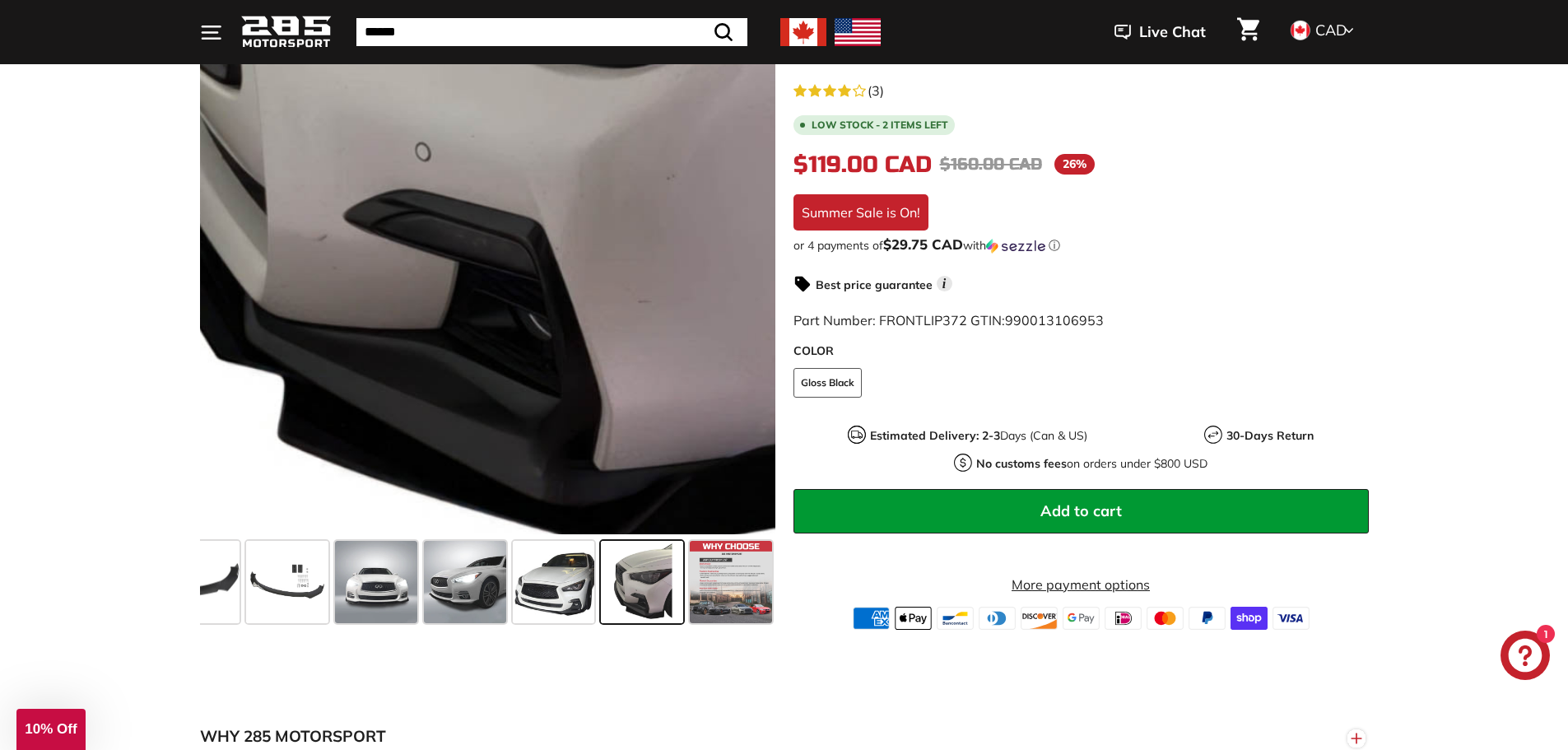
scroll to position [329, 0]
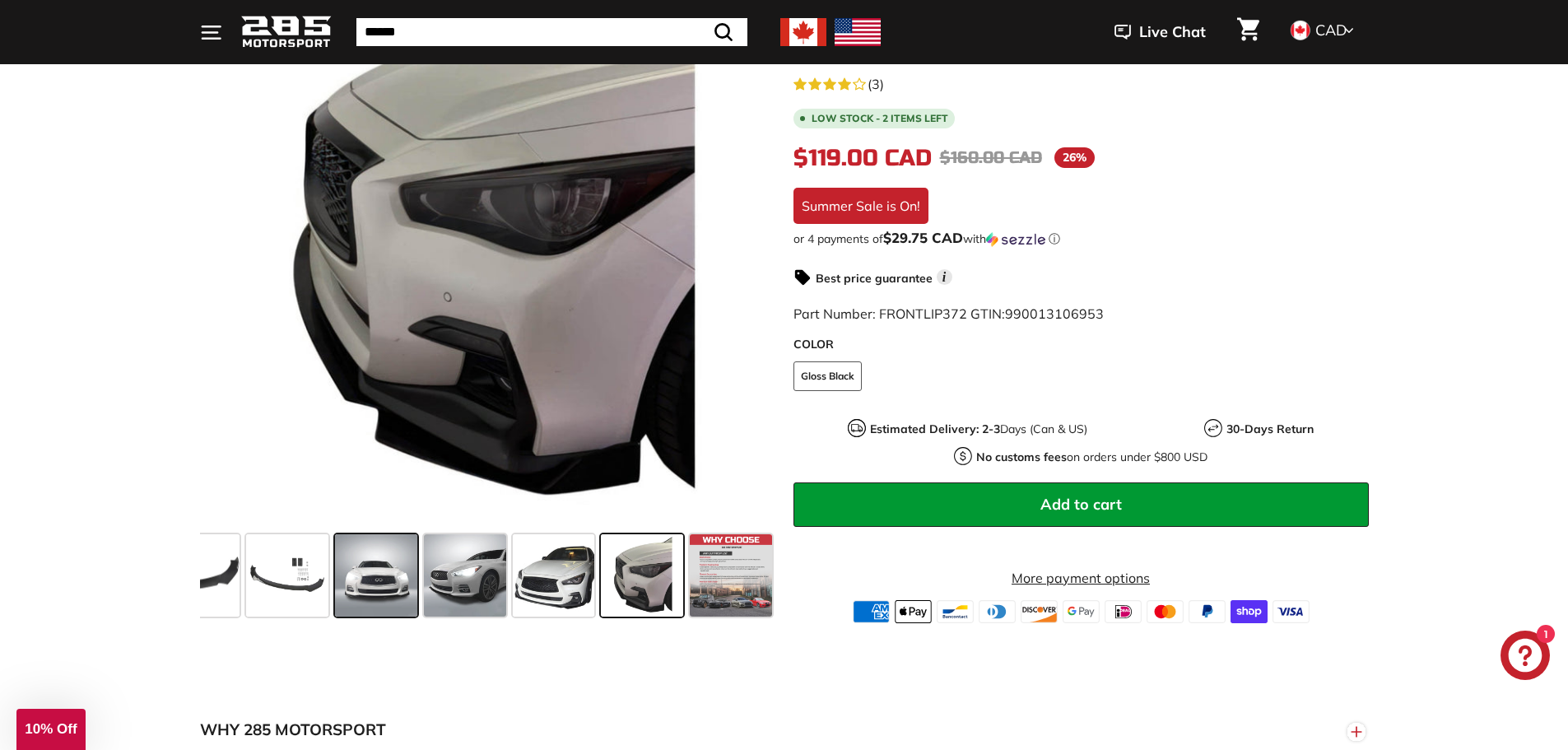
click at [337, 586] on span at bounding box center [376, 575] width 82 height 82
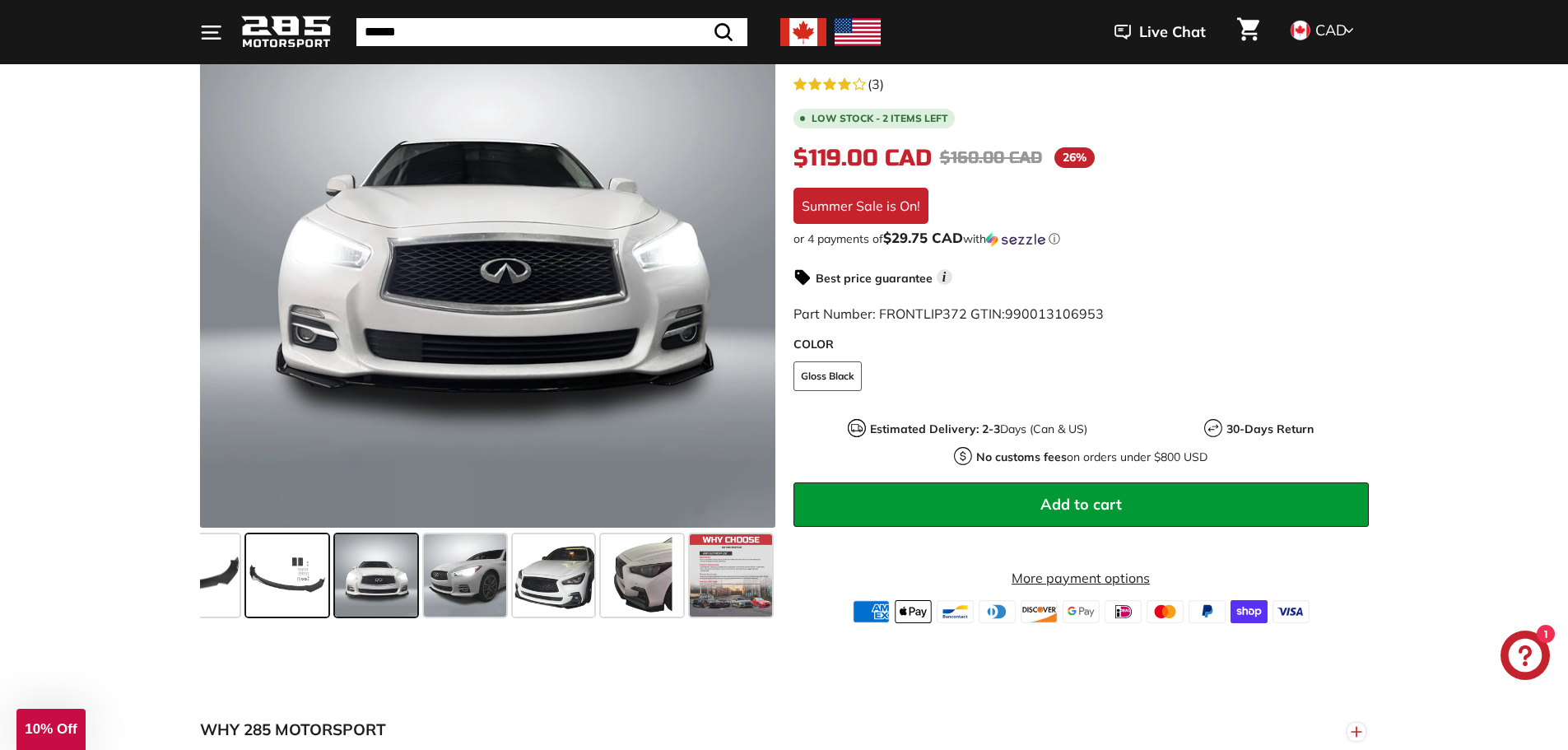
click at [278, 590] on span at bounding box center [287, 575] width 82 height 82
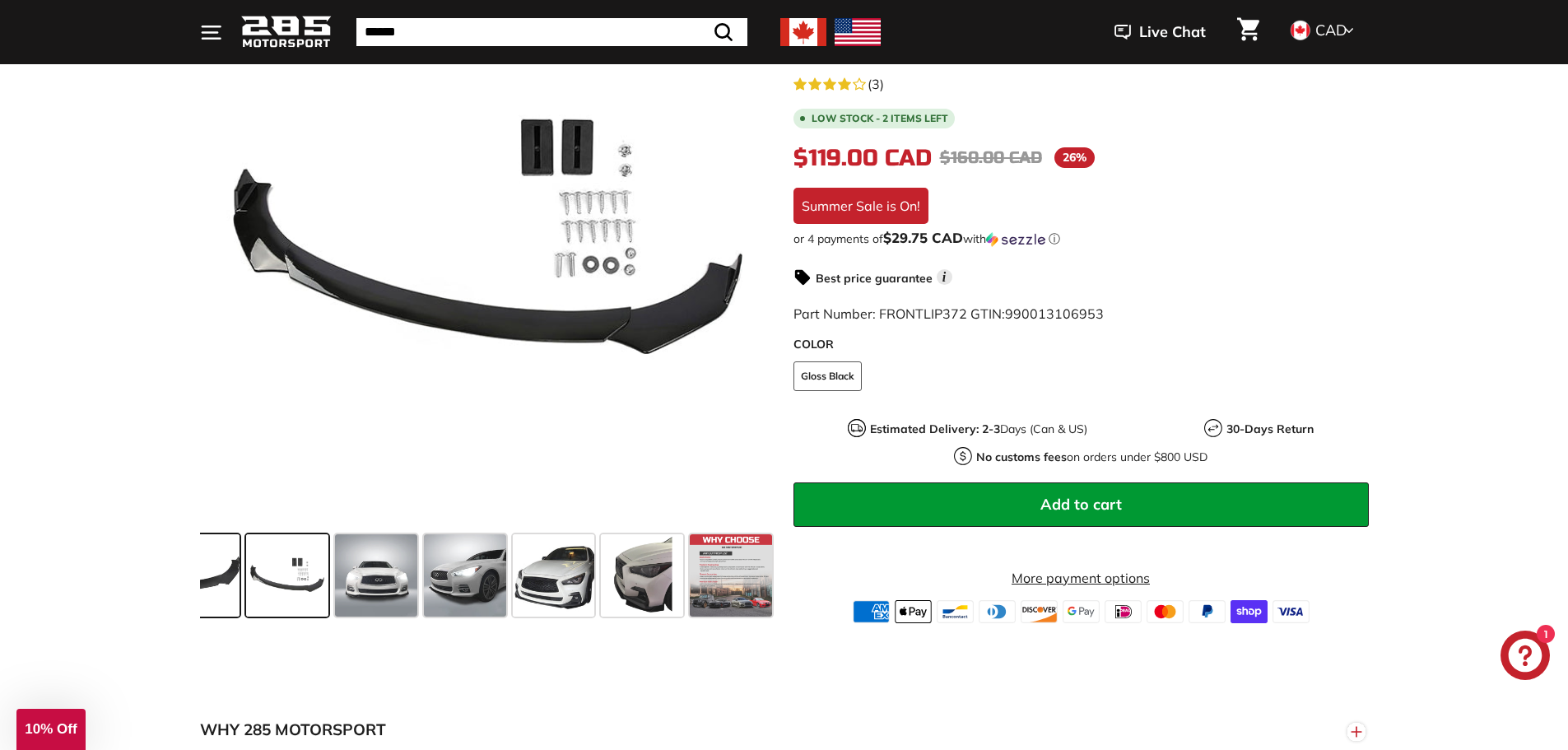
click at [211, 583] on span at bounding box center [177, 575] width 124 height 82
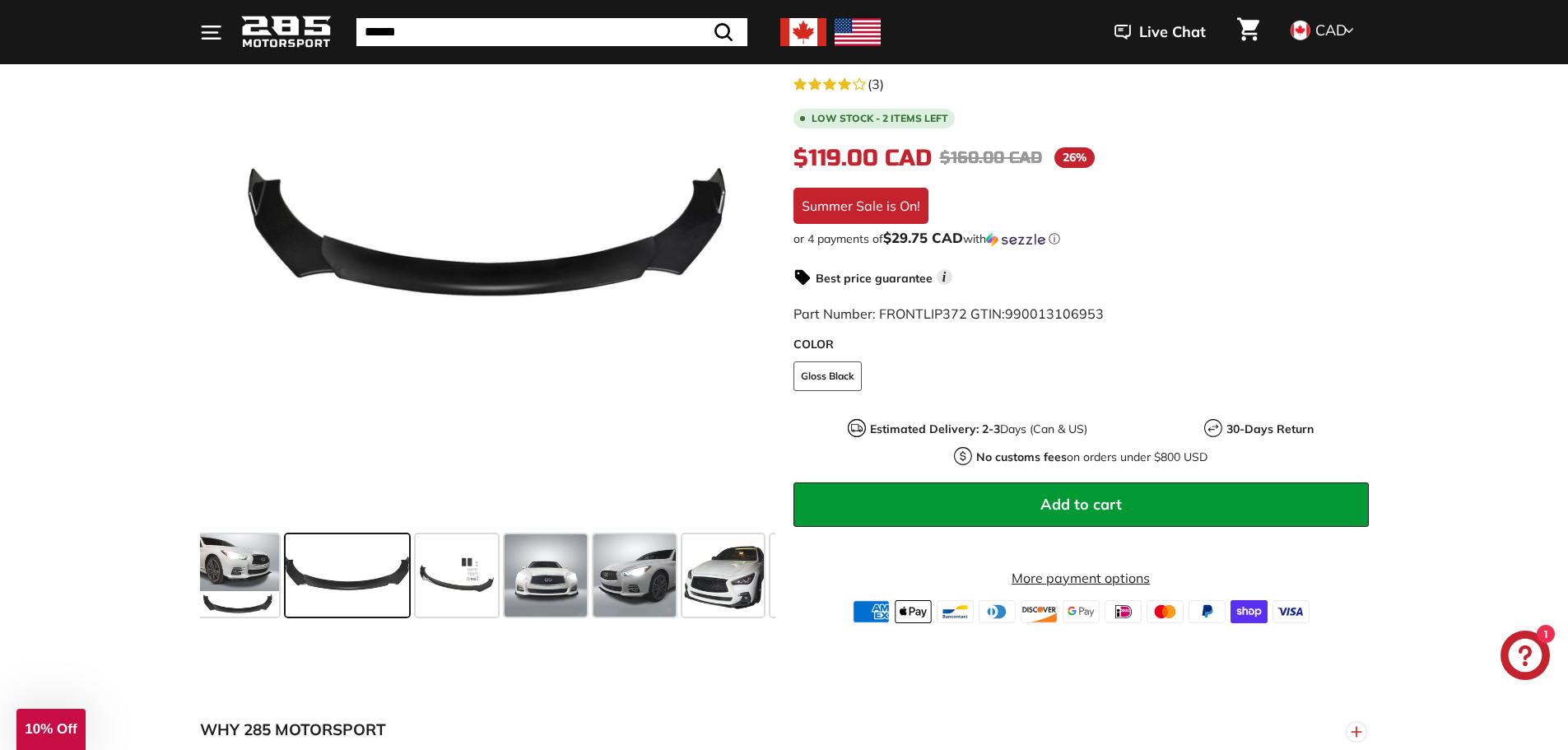
scroll to position [0, 0]
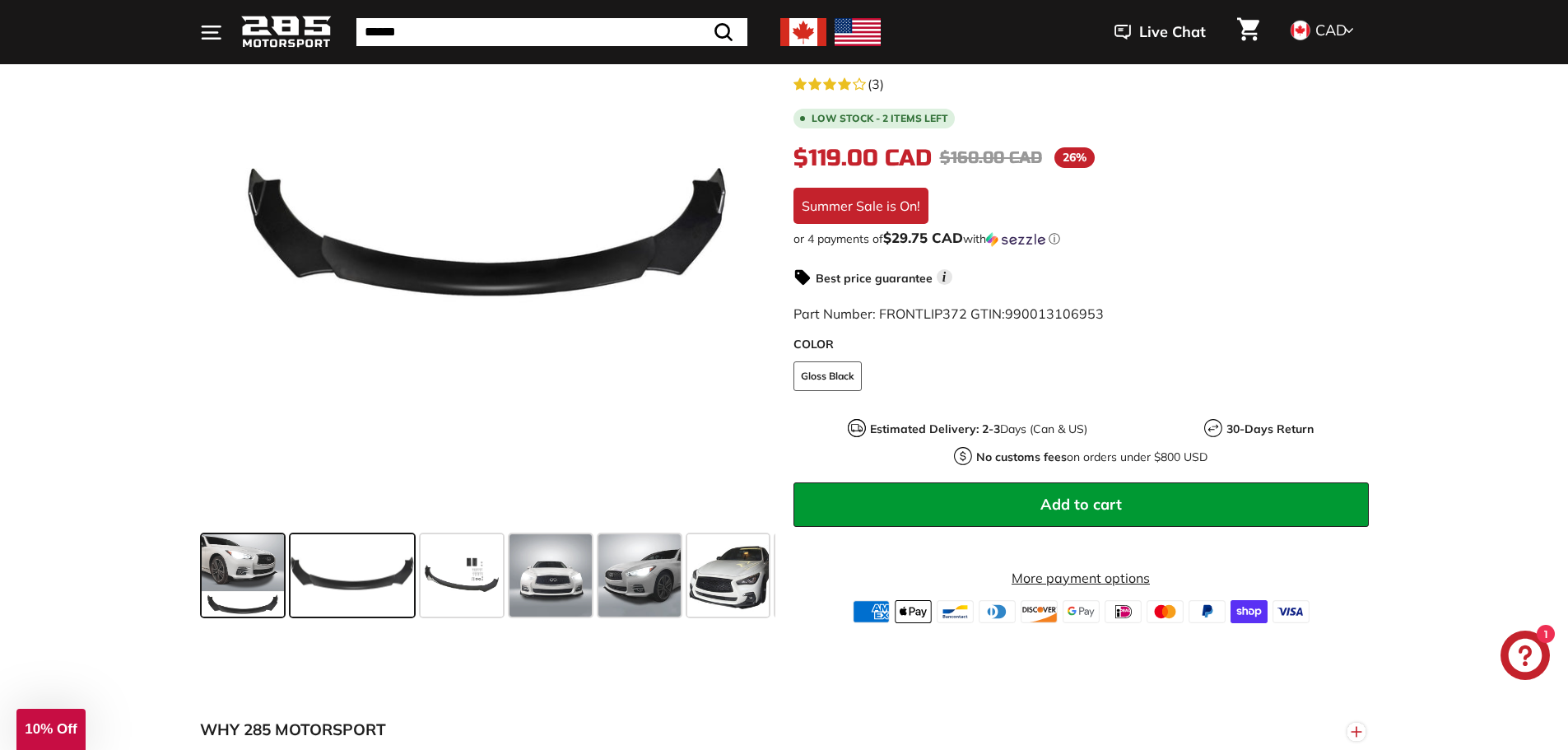
click at [250, 585] on span at bounding box center [242, 575] width 82 height 82
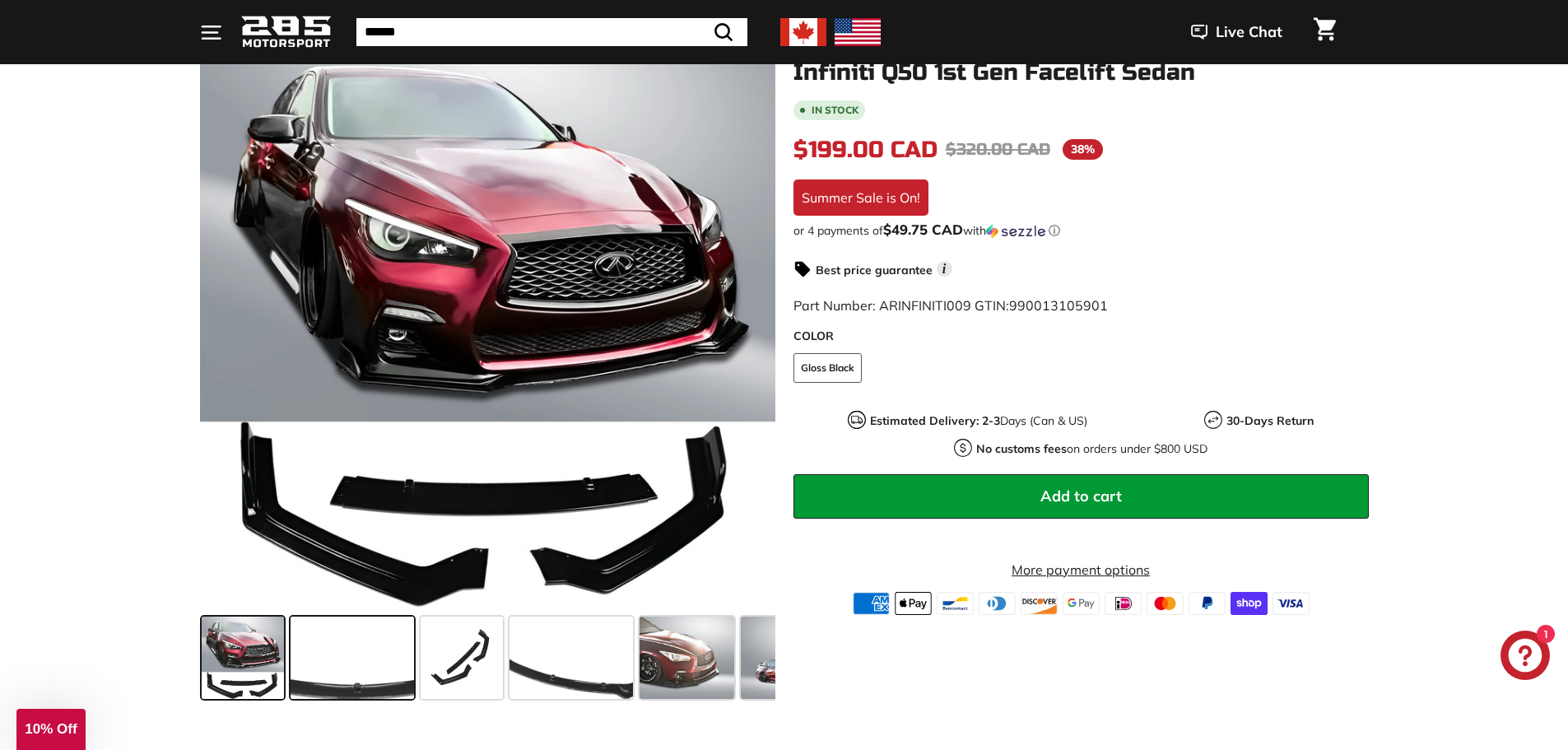
click at [396, 668] on span at bounding box center [352, 657] width 124 height 82
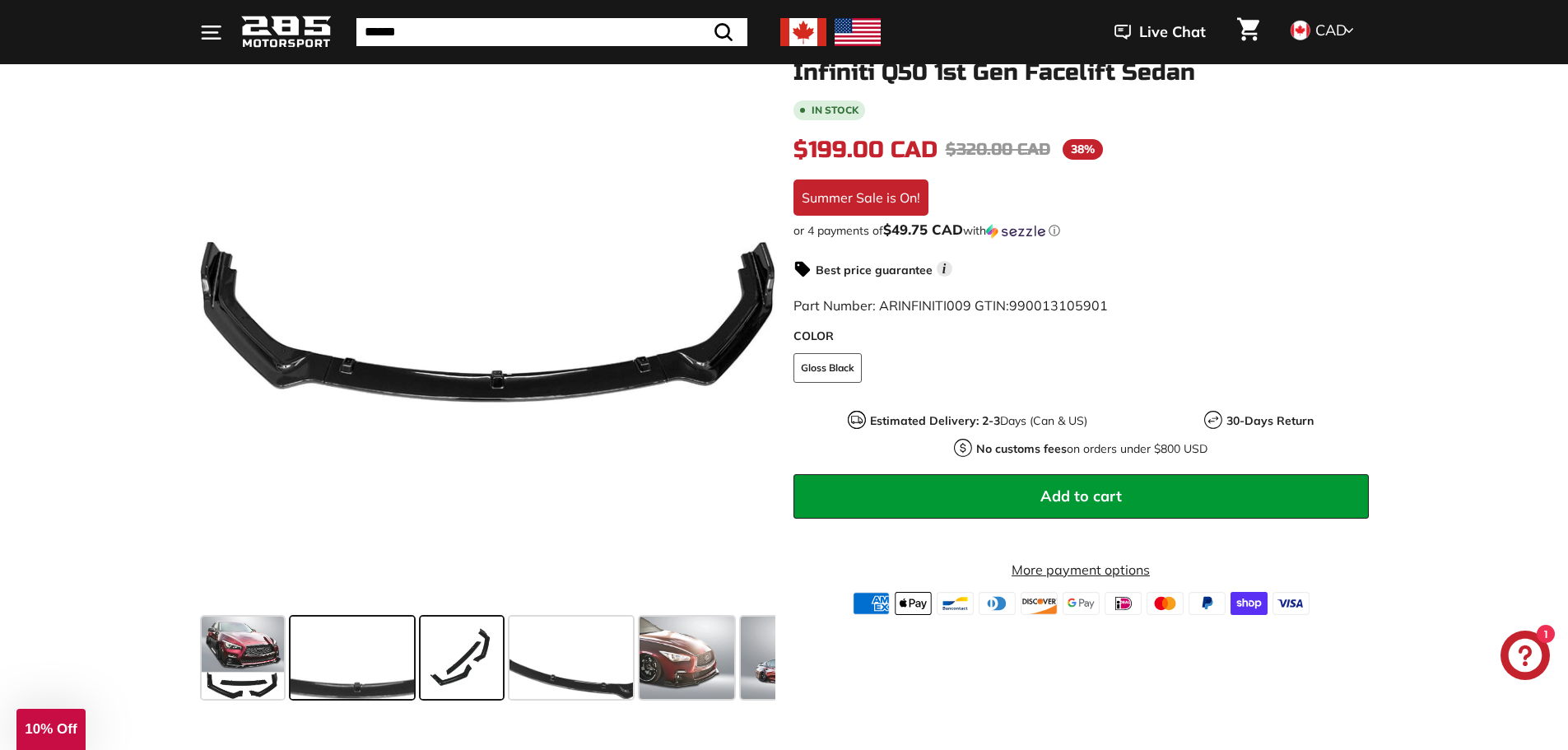
click at [476, 655] on span at bounding box center [461, 657] width 82 height 82
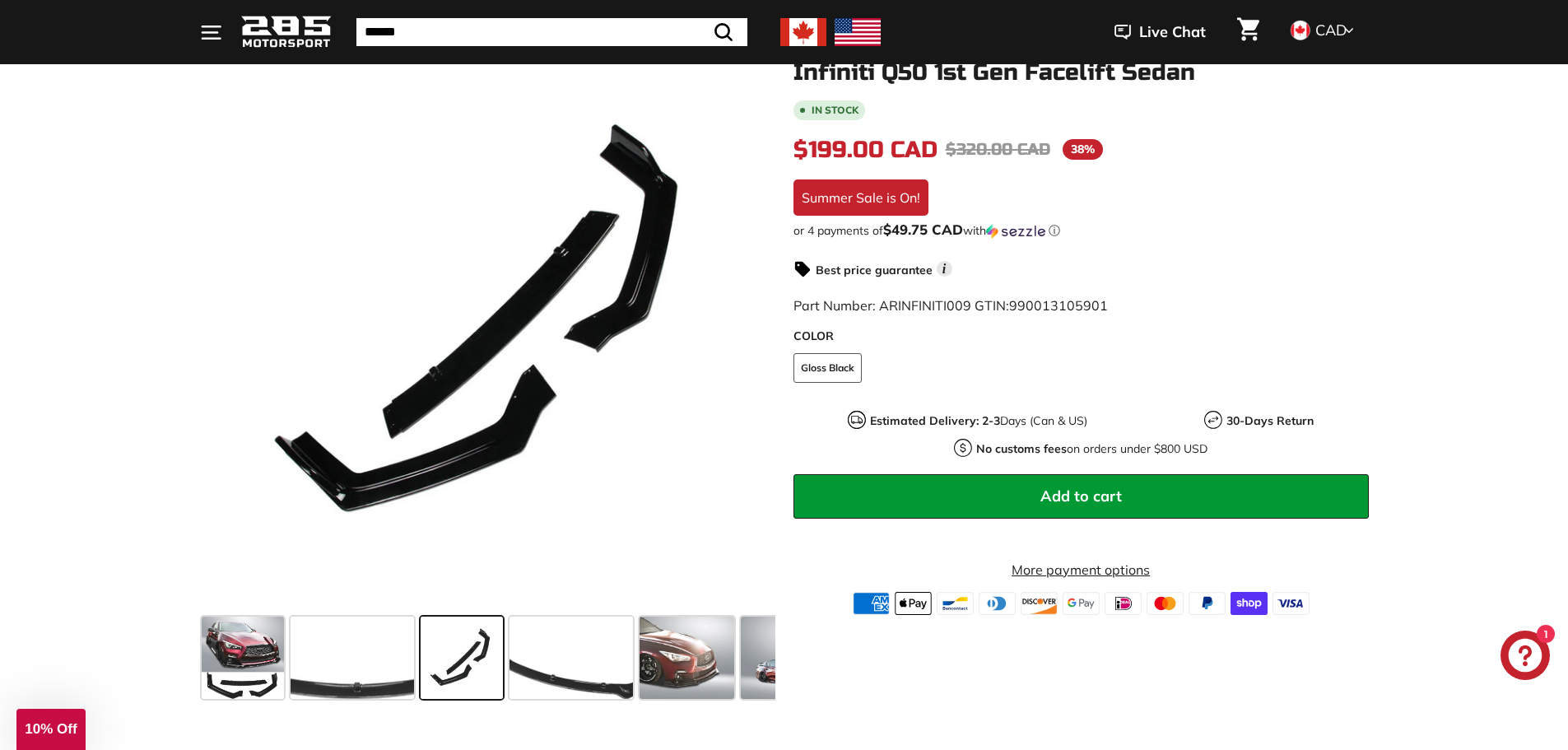
click at [420, 664] on span at bounding box center [461, 657] width 82 height 82
click at [597, 658] on span at bounding box center [571, 657] width 124 height 82
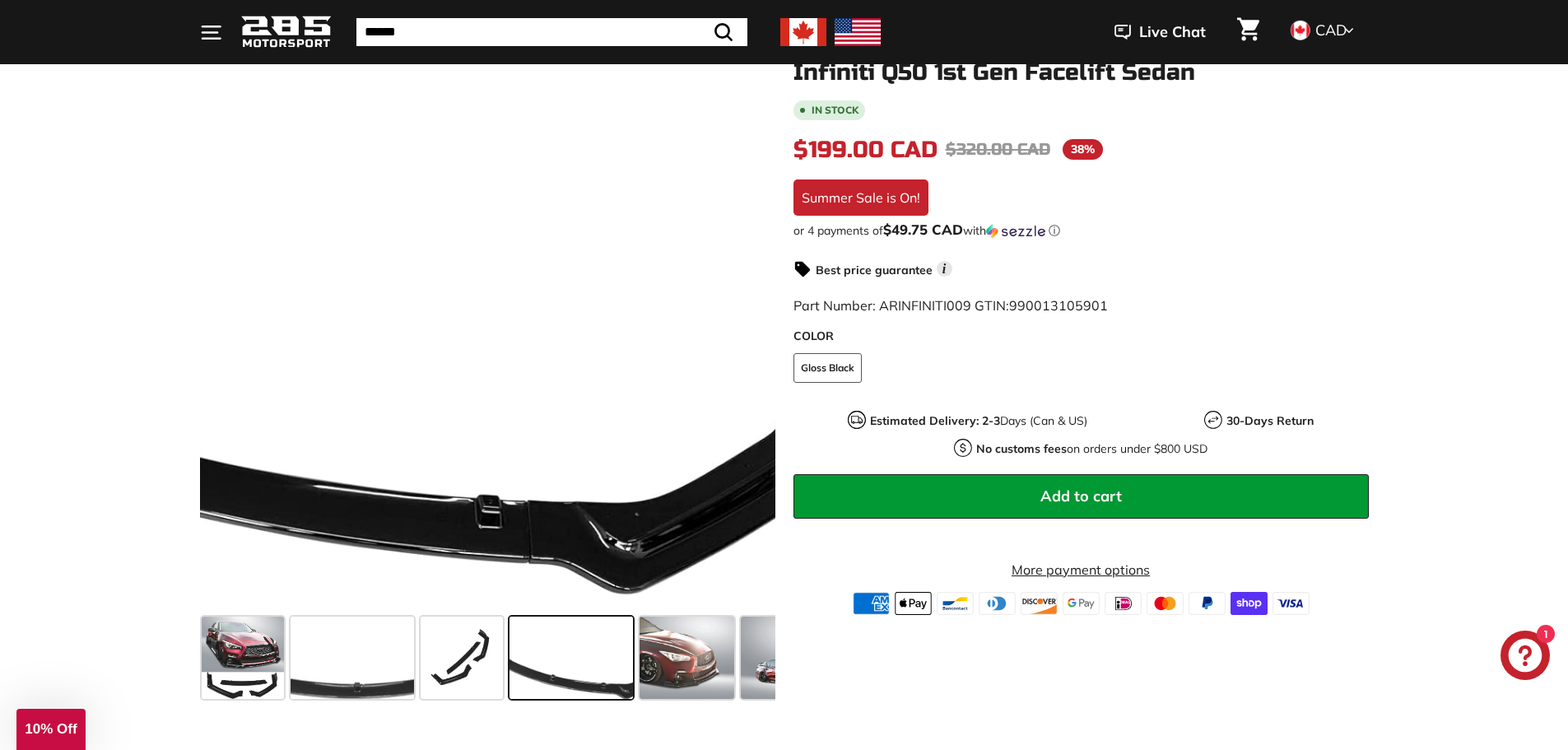
click at [682, 502] on div at bounding box center [487, 322] width 575 height 575
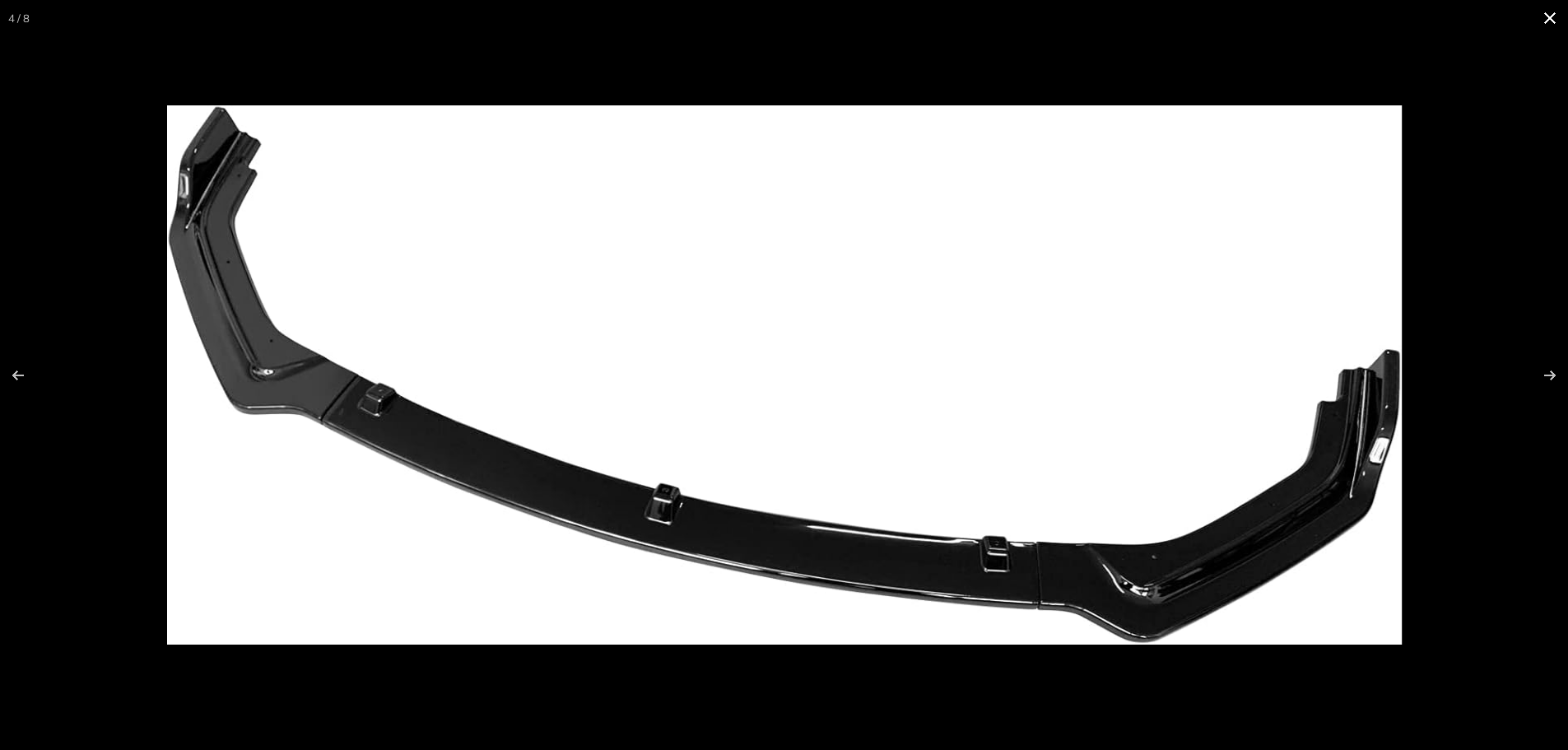
click at [1548, 12] on button at bounding box center [1549, 18] width 37 height 37
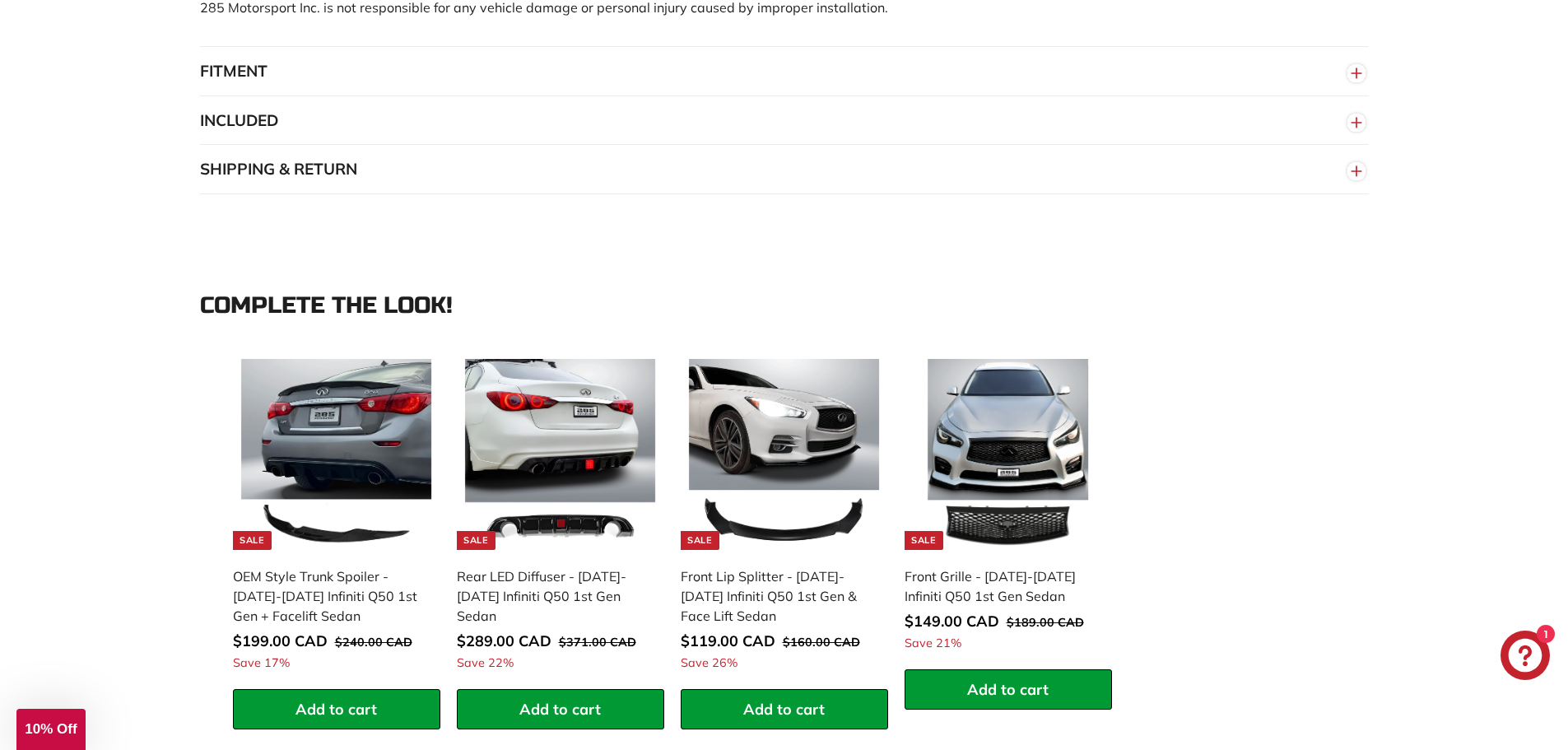
scroll to position [1317, 0]
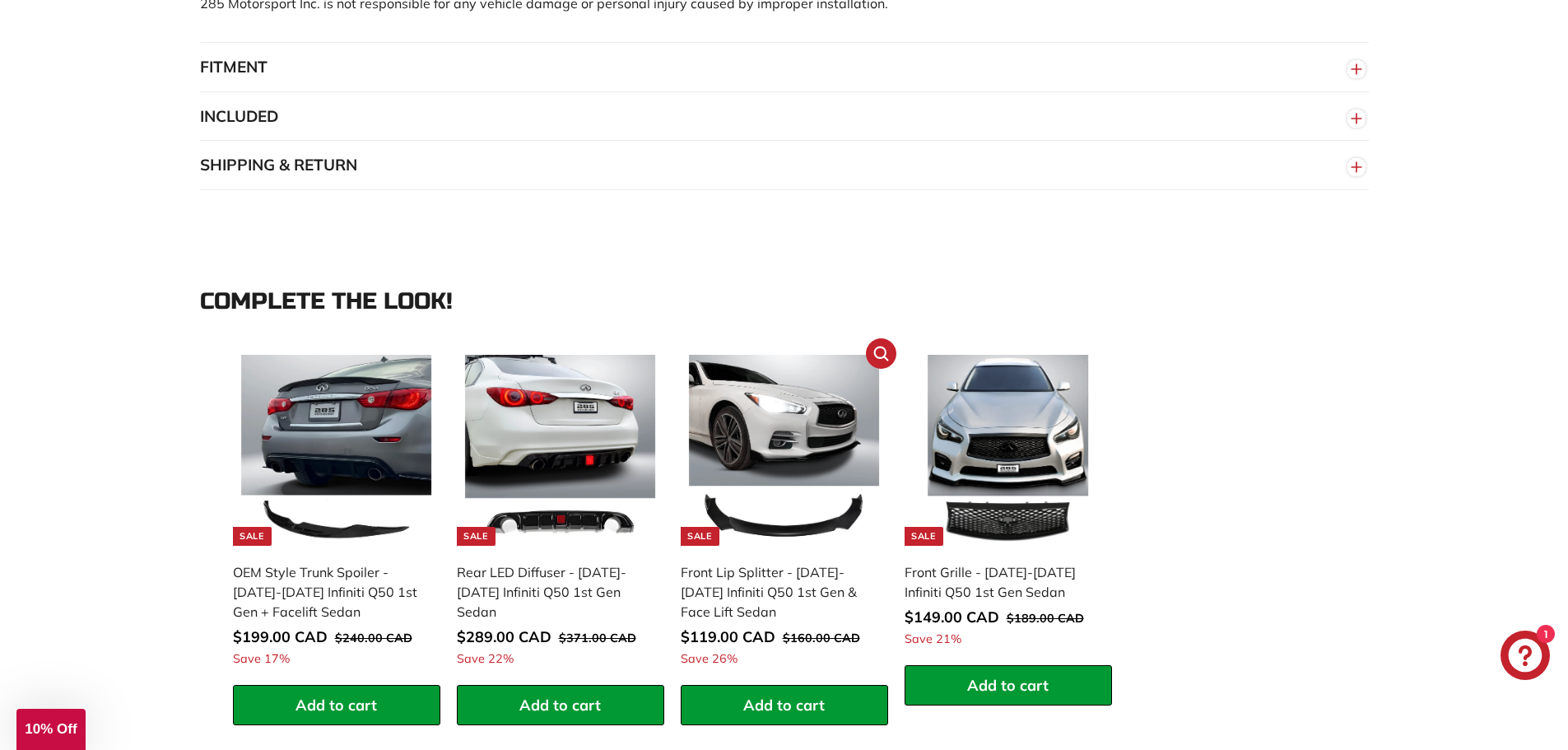
click at [806, 586] on div "Front Lip Splitter - [DATE]-[DATE] Infiniti Q50 1st Gen & Face Lift Sedan" at bounding box center [776, 592] width 191 height 59
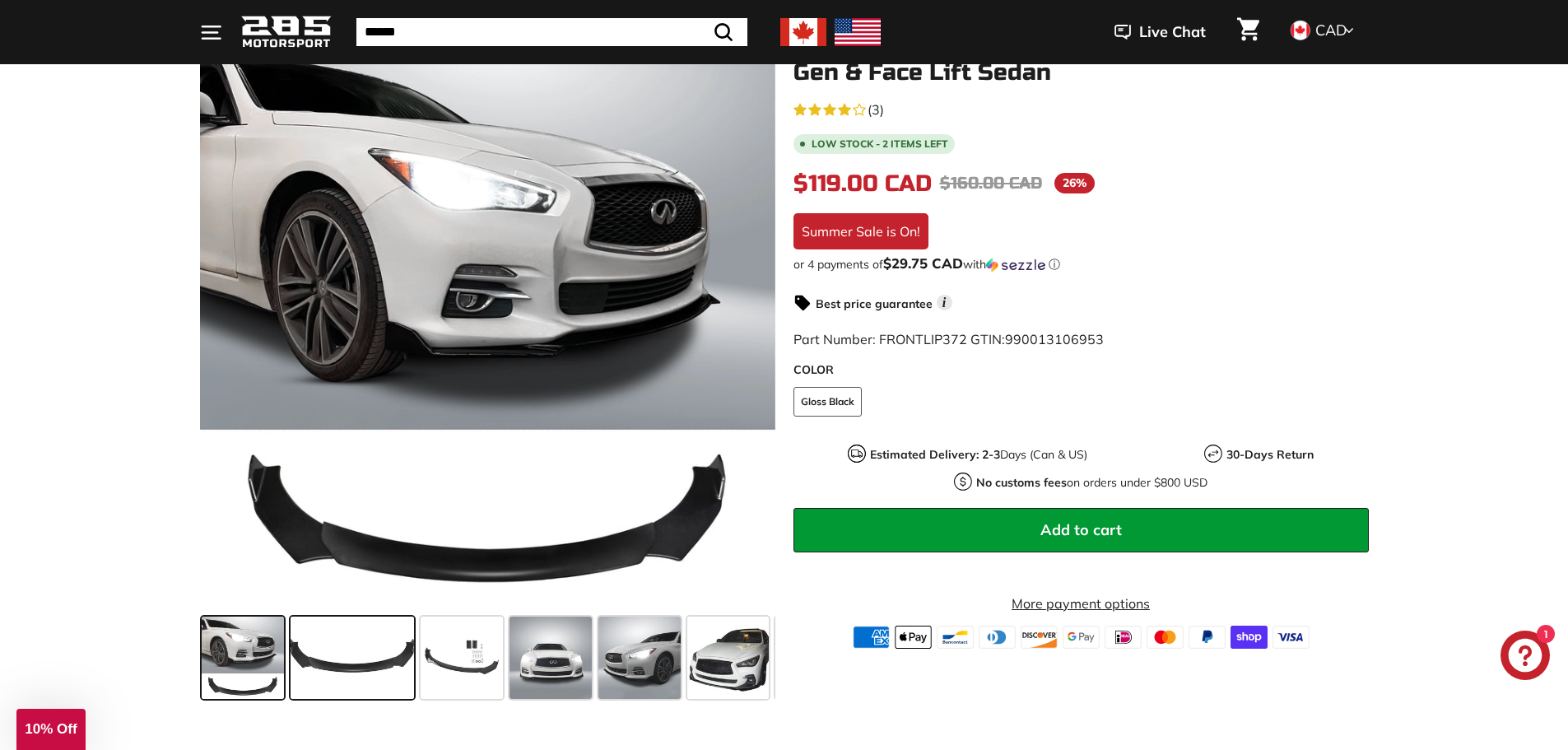
click at [374, 636] on span at bounding box center [352, 657] width 124 height 82
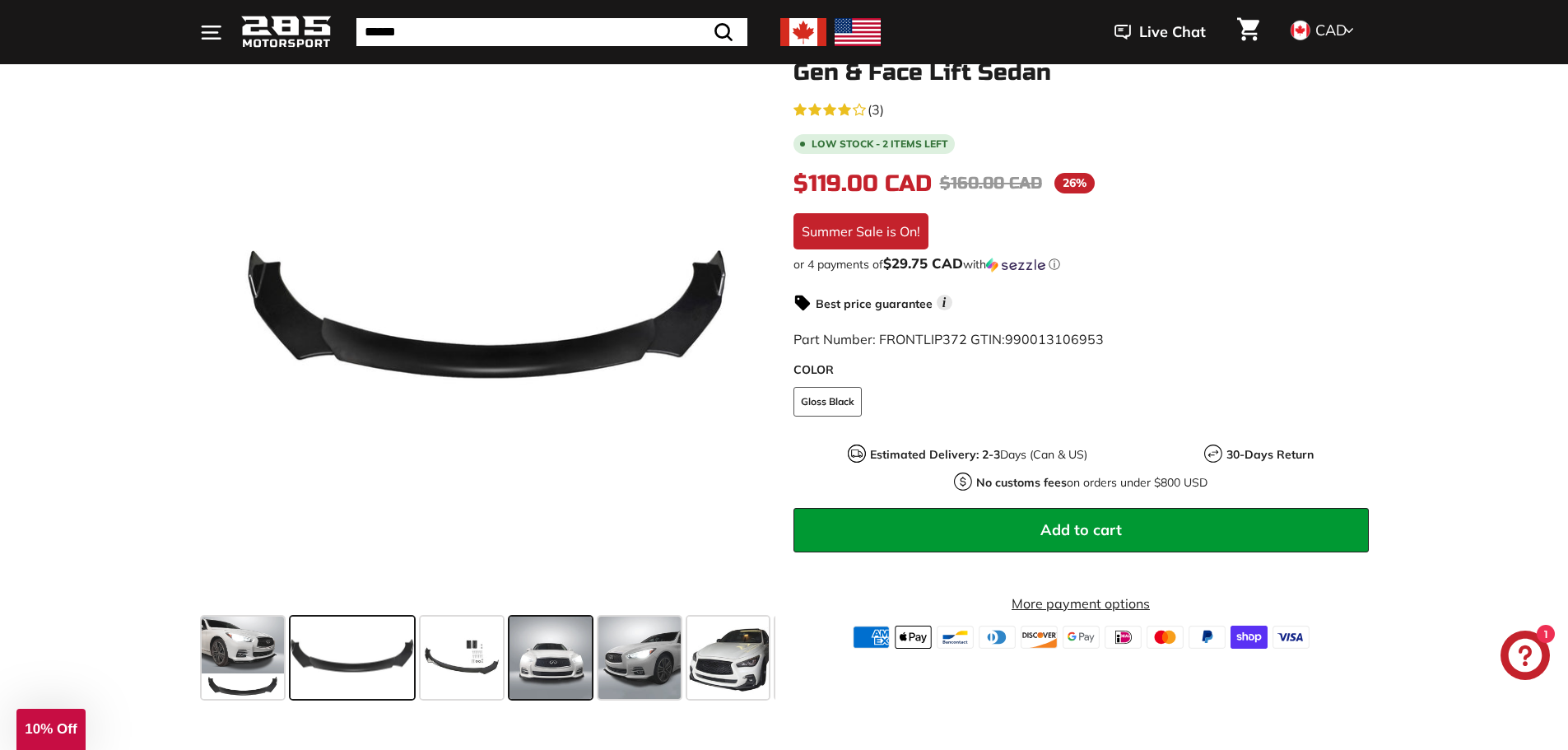
click at [547, 645] on span at bounding box center [550, 657] width 82 height 82
